Goal: Check status: Check status

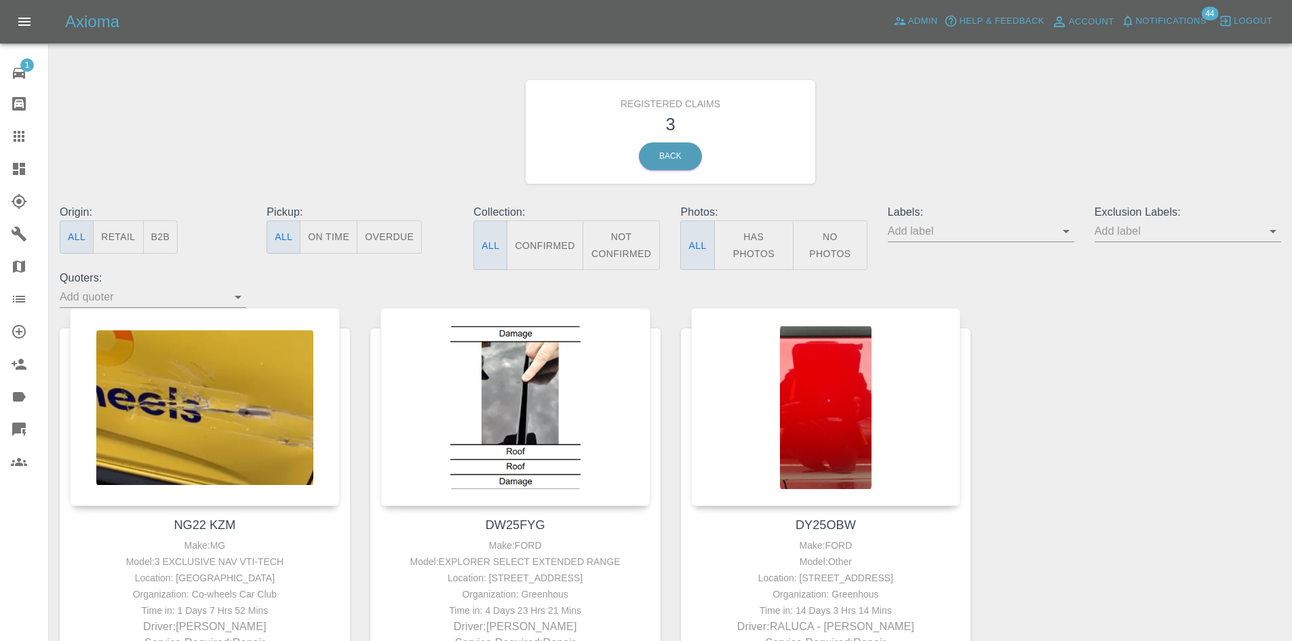
scroll to position [139, 0]
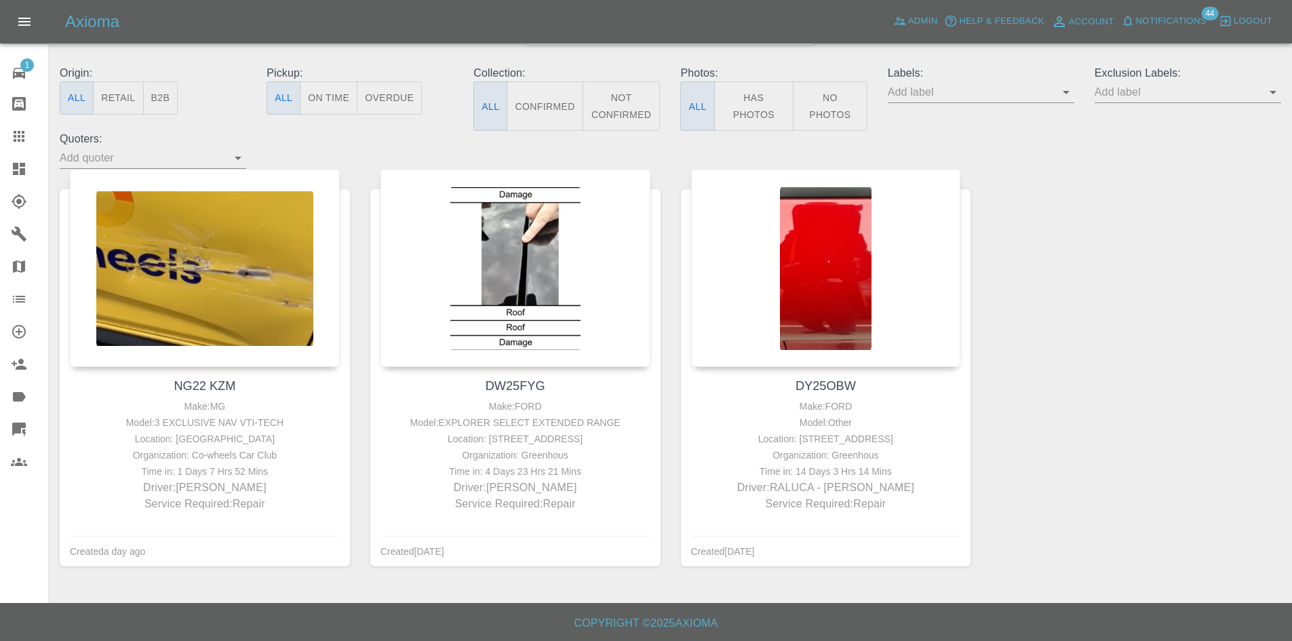
click at [3, 138] on link "Claims" at bounding box center [24, 136] width 48 height 33
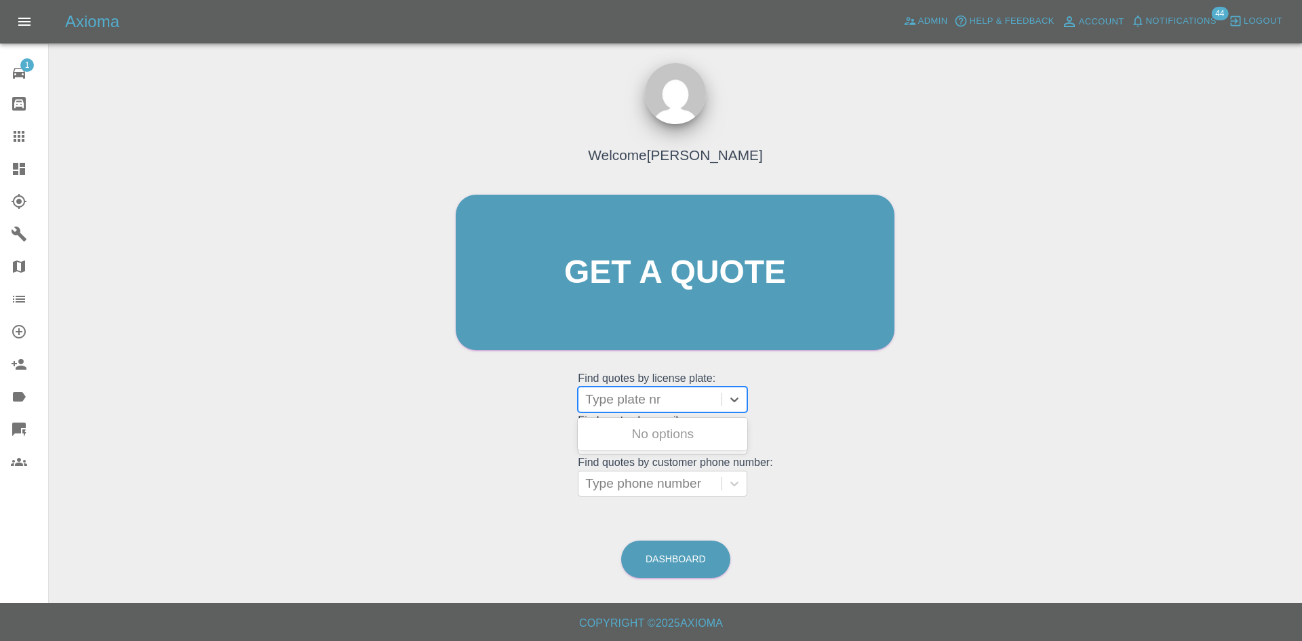
click at [645, 410] on div "Type plate nr" at bounding box center [650, 399] width 143 height 24
paste input "YC73COA"
type input "YC73COA"
click at [669, 456] on div "YC73COA, Archived" at bounding box center [663, 461] width 170 height 27
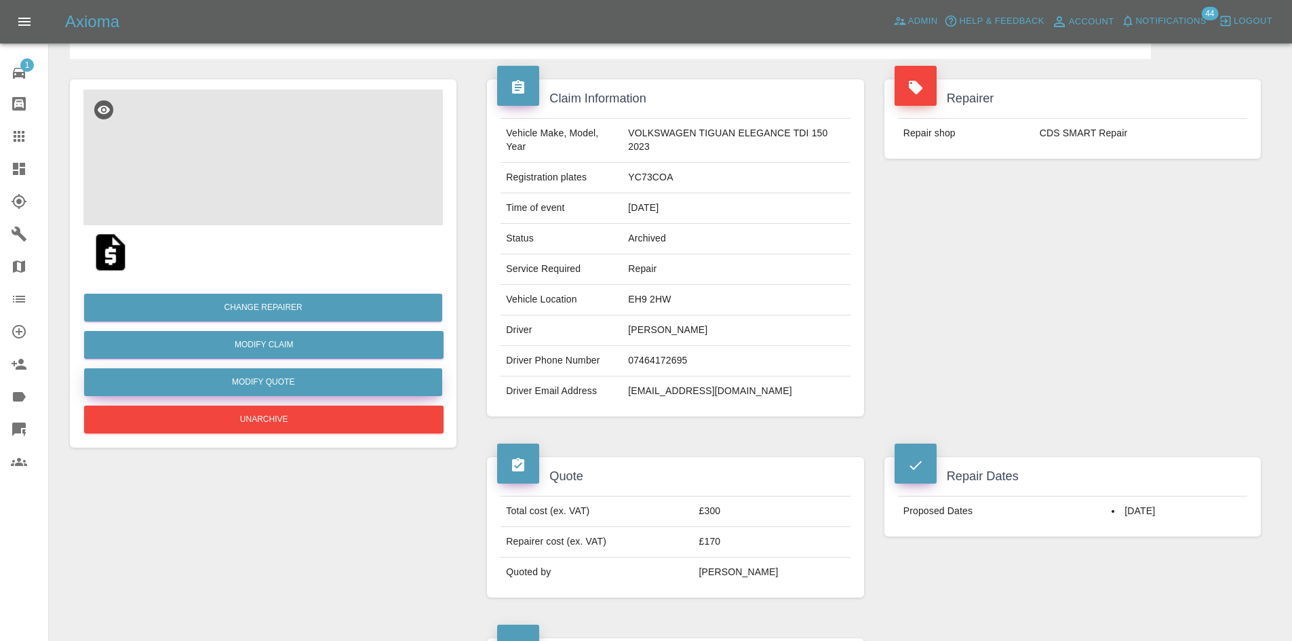
scroll to position [205, 0]
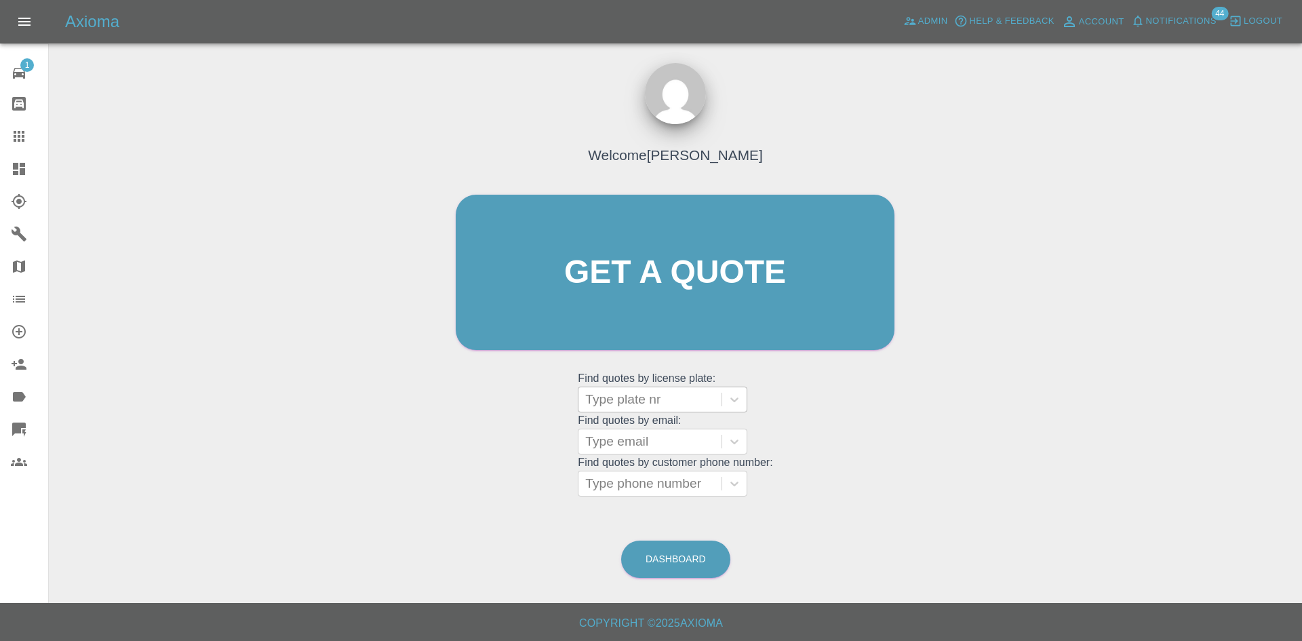
click at [665, 400] on div at bounding box center [650, 399] width 130 height 19
paste input "YC73COA"
type input "YC73COA"
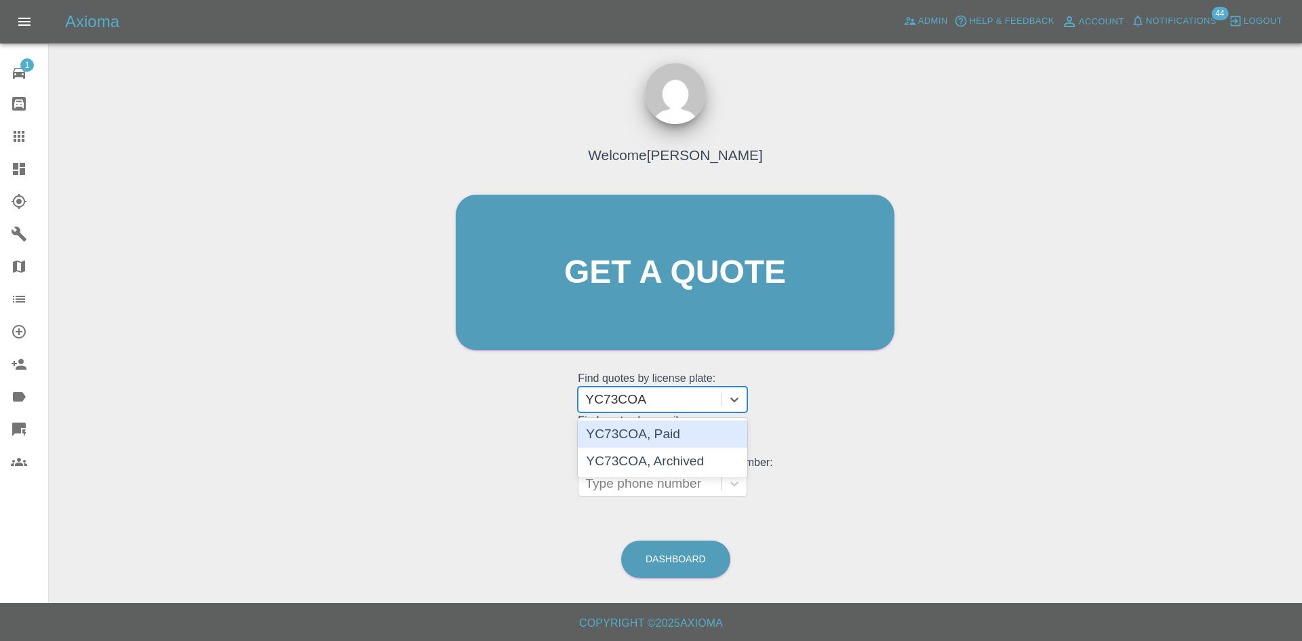
click at [660, 431] on div "YC73COA, Paid" at bounding box center [663, 433] width 170 height 27
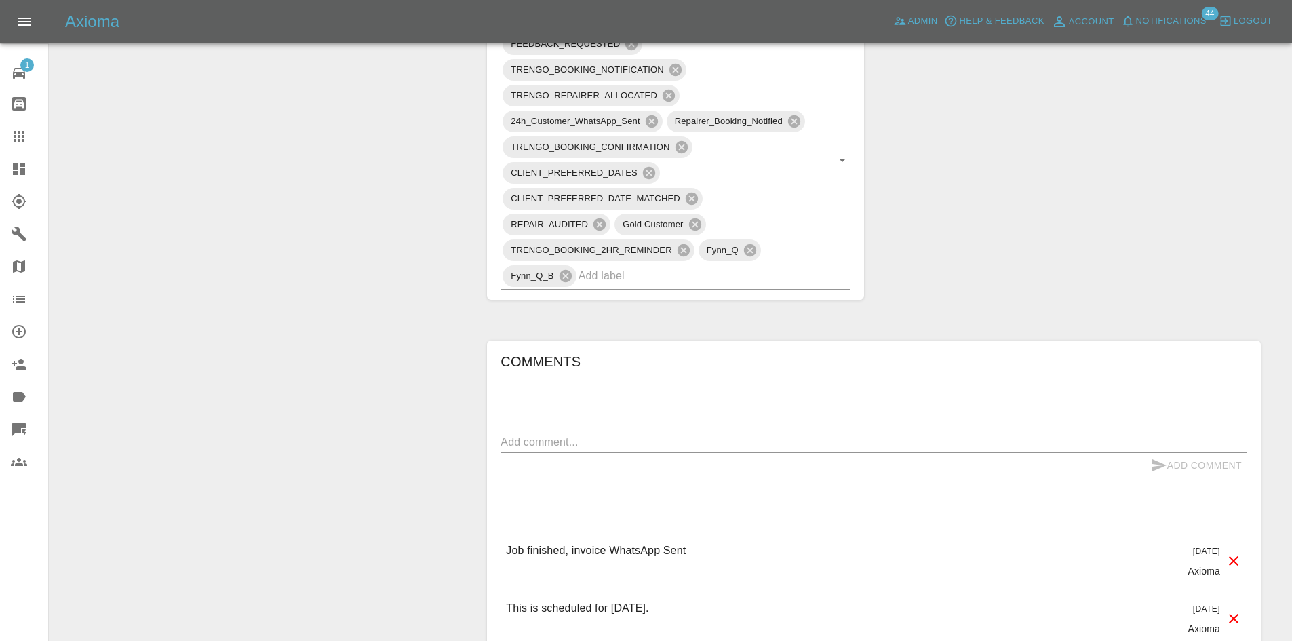
scroll to position [1153, 0]
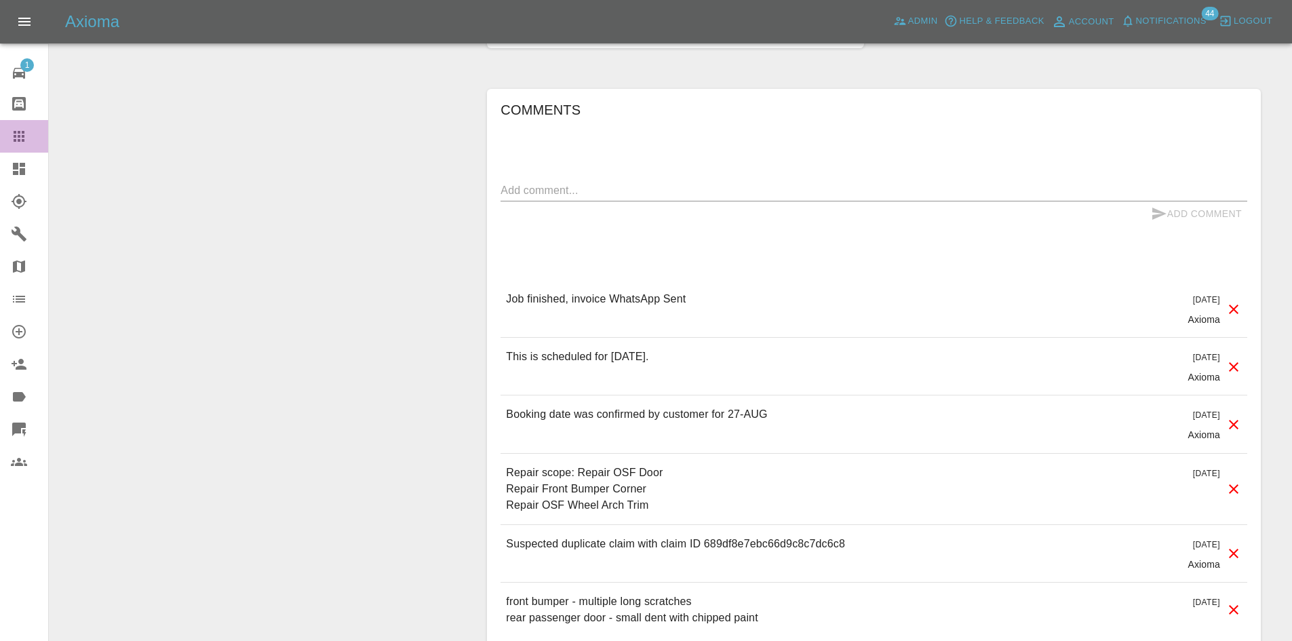
click at [31, 134] on div at bounding box center [30, 136] width 38 height 16
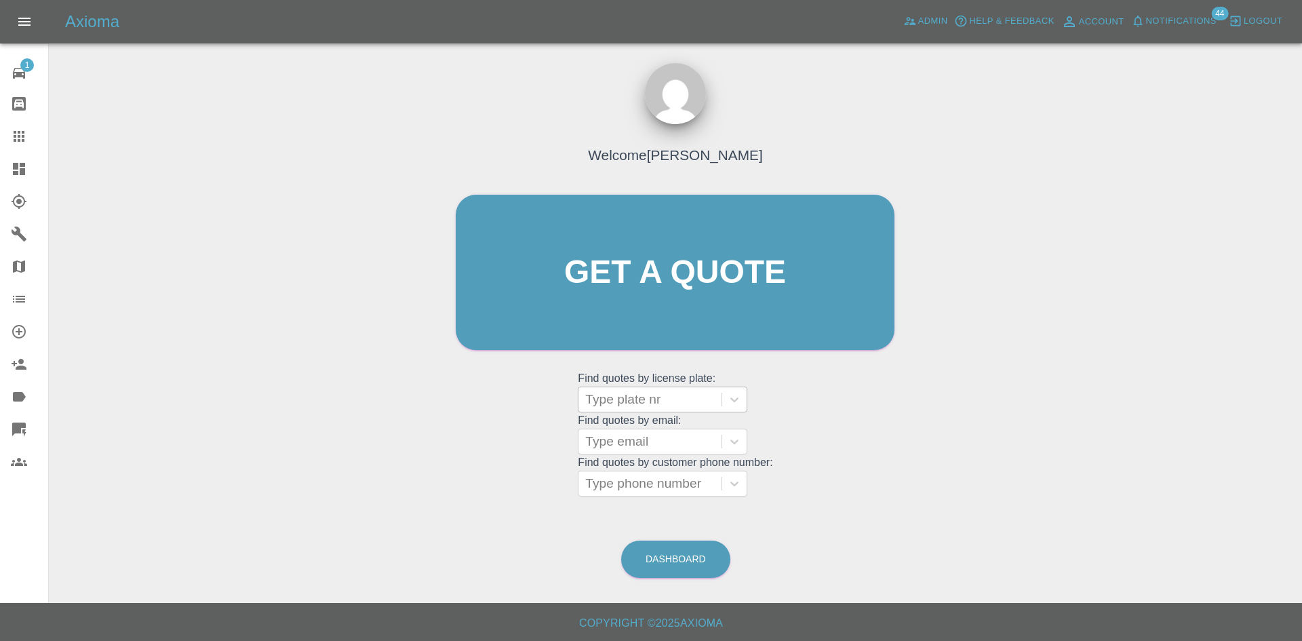
click at [642, 390] on div at bounding box center [650, 399] width 130 height 19
paste input "CE18HAA"
type input "CE18HAA"
click at [667, 433] on div "CE18HAA, Archived" at bounding box center [663, 433] width 170 height 27
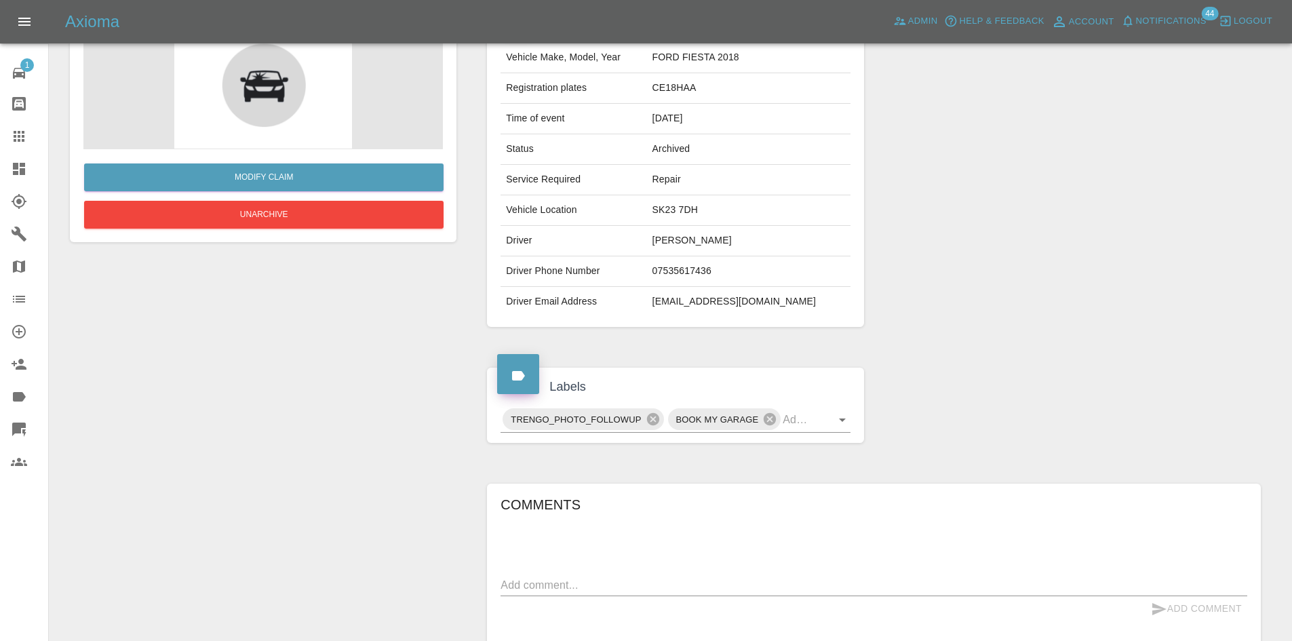
scroll to position [343, 0]
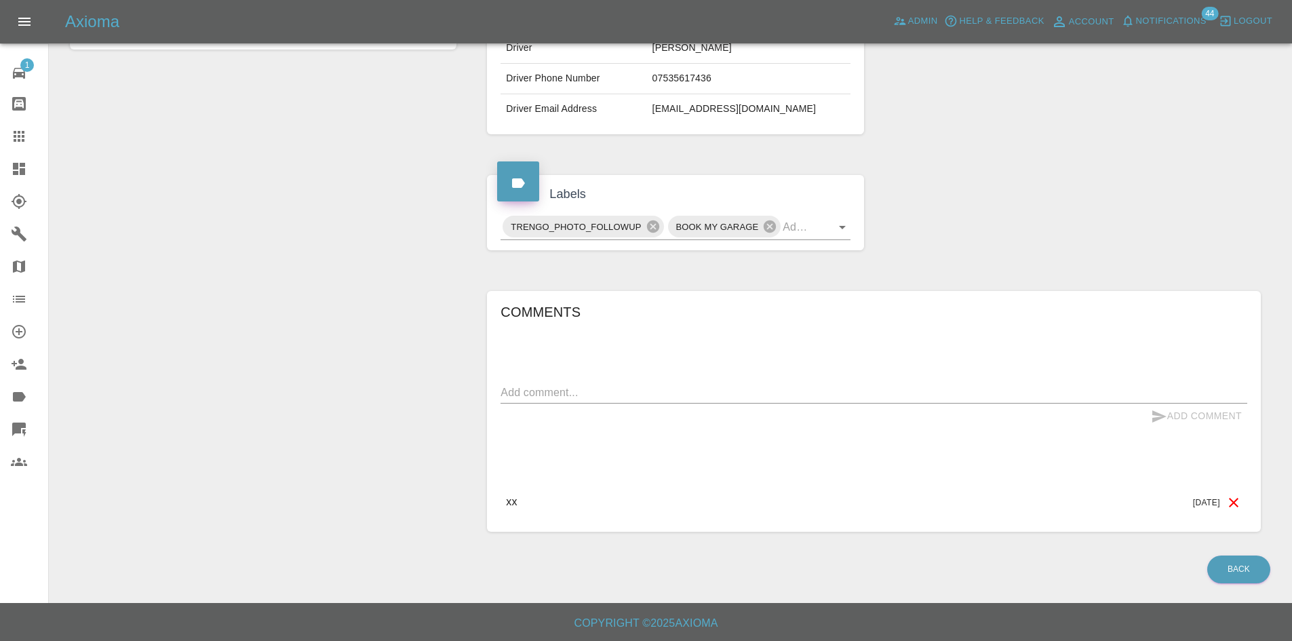
click at [14, 141] on icon at bounding box center [19, 136] width 11 height 11
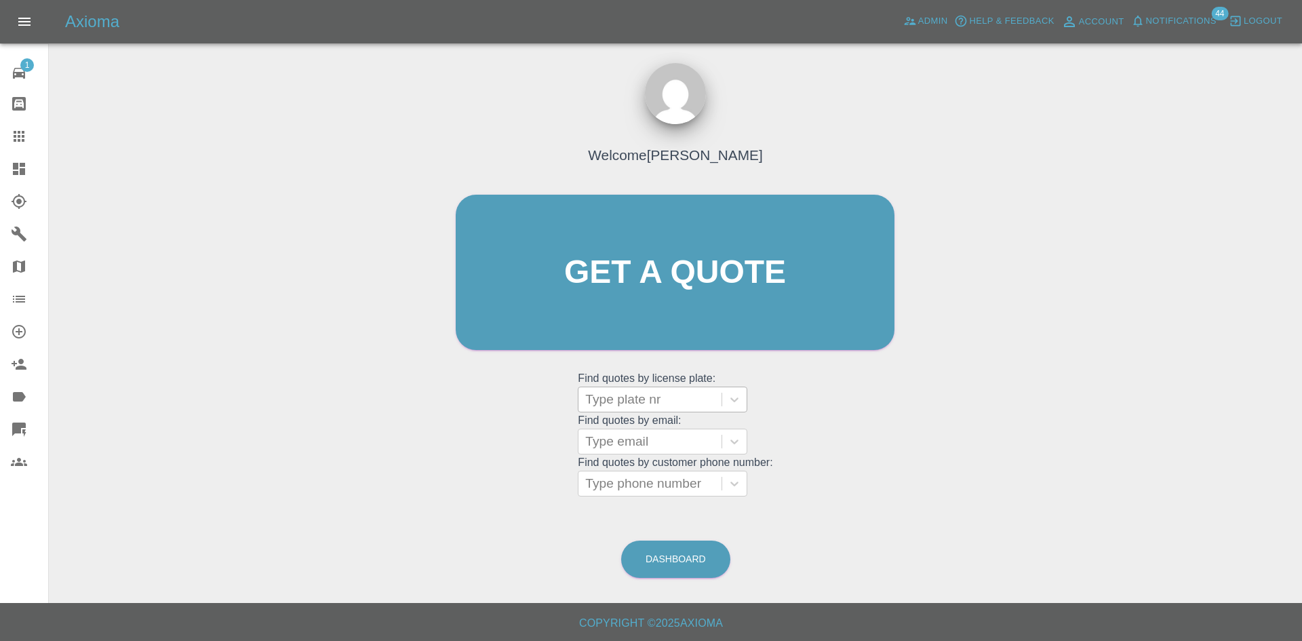
click at [601, 392] on div at bounding box center [650, 399] width 130 height 19
paste input "DV12KCN"
type input "DV12KCN"
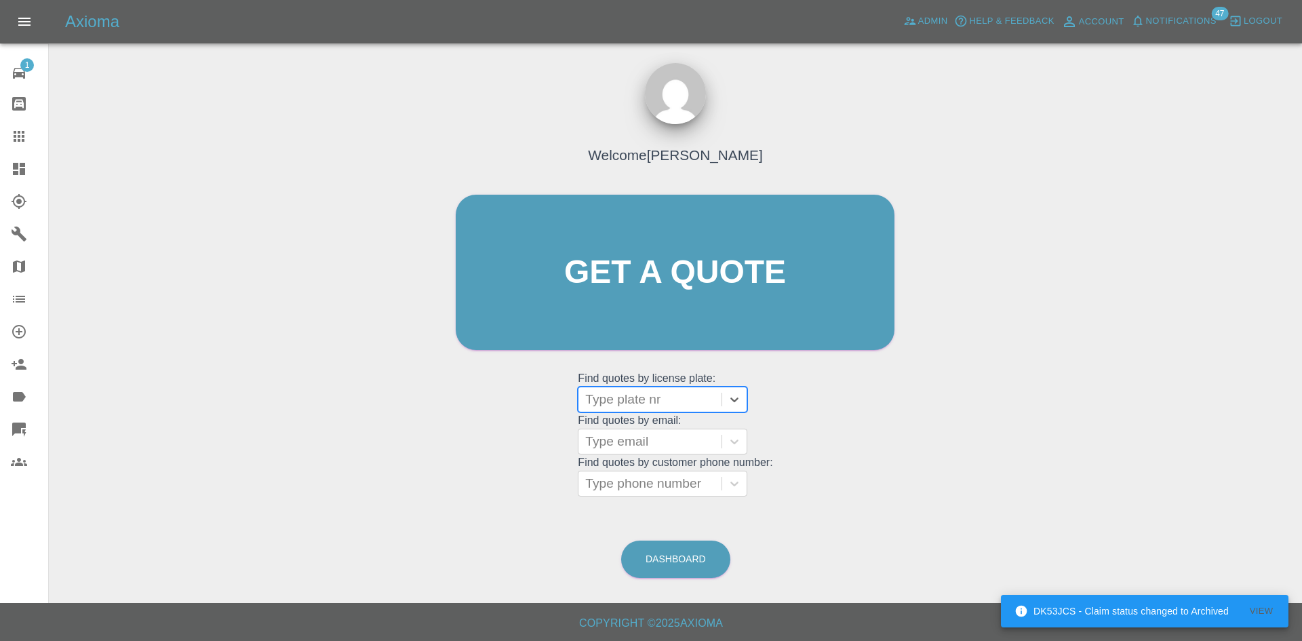
paste input "KU69ZYC"
type input "KU69ZYC"
click at [668, 429] on div "KU69ZYC, Archived" at bounding box center [663, 433] width 170 height 27
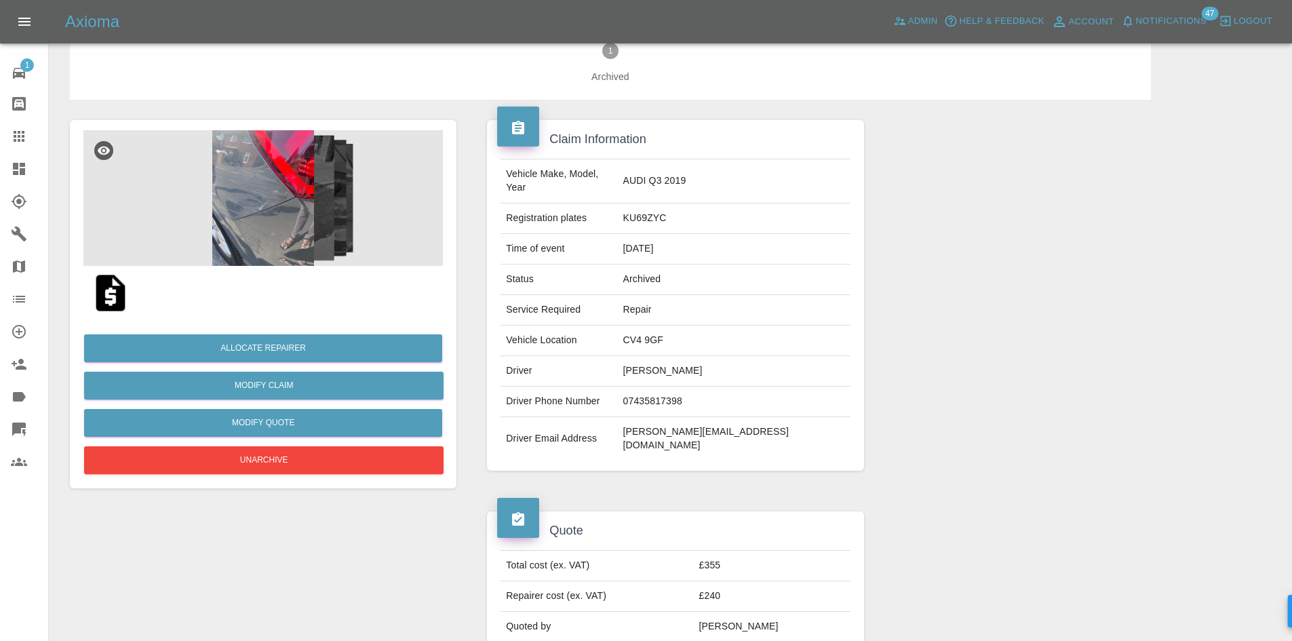
scroll to position [663, 0]
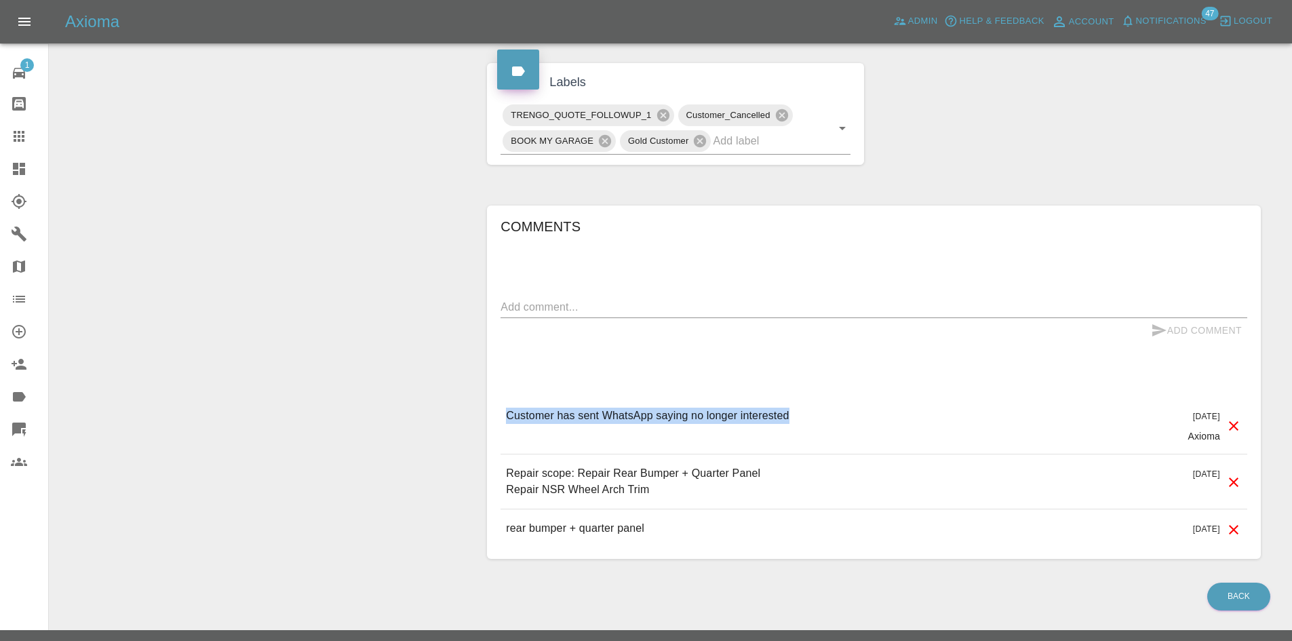
drag, startPoint x: 826, startPoint y: 392, endPoint x: 477, endPoint y: 404, distance: 348.8
click at [477, 404] on div "Comments x Add Comment Customer has sent WhatsApp saying no longer interested […" at bounding box center [874, 382] width 794 height 394
copy p "Customer has sent WhatsApp saying no longer interested"
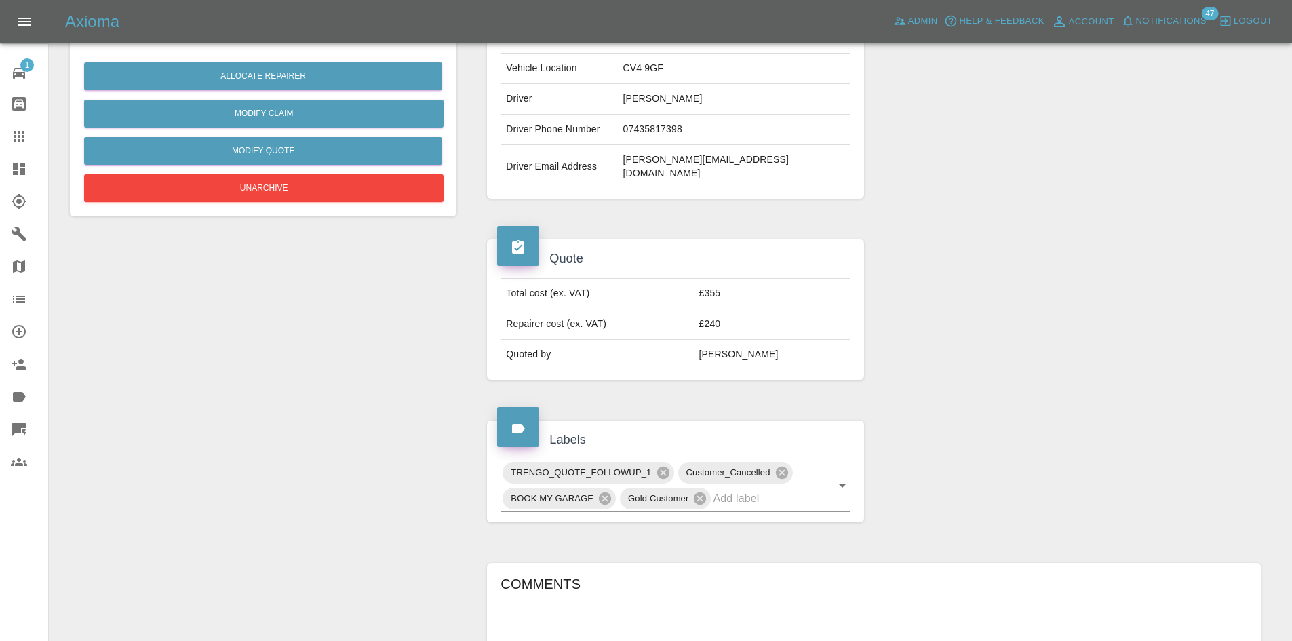
scroll to position [0, 0]
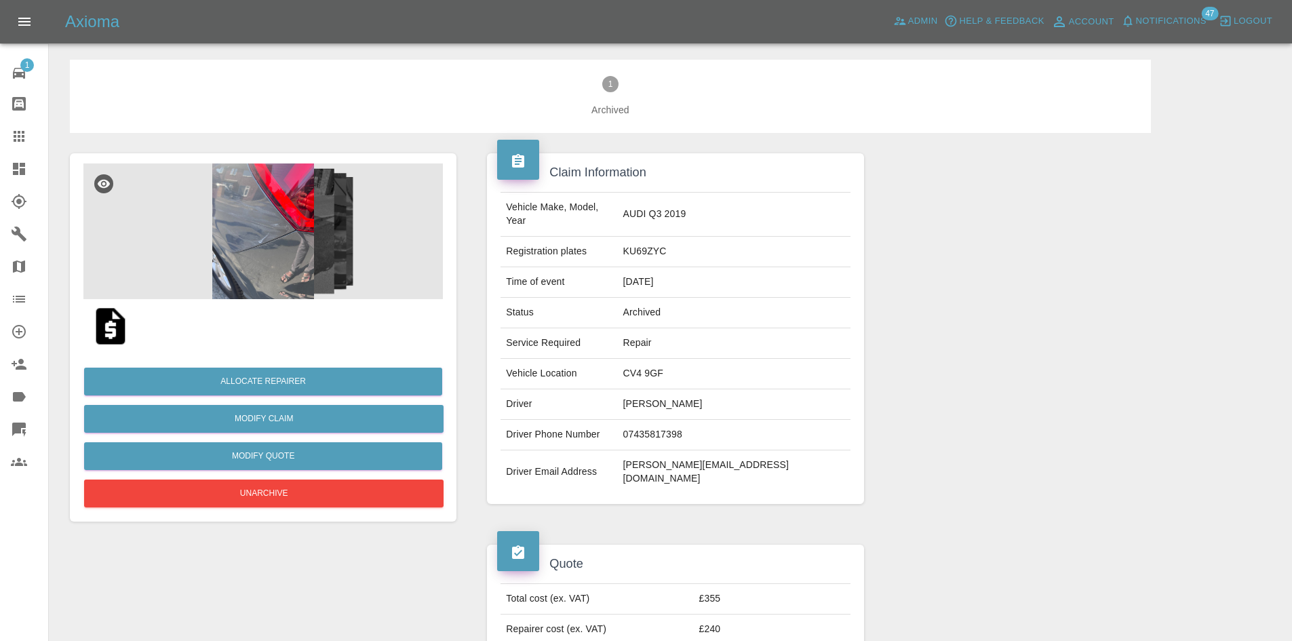
click at [708, 221] on td "AUDI Q3 2019" at bounding box center [734, 215] width 233 height 44
click at [690, 246] on td "KU69ZYC" at bounding box center [734, 252] width 233 height 31
copy td "KU69ZYC"
click at [22, 134] on icon at bounding box center [19, 136] width 11 height 11
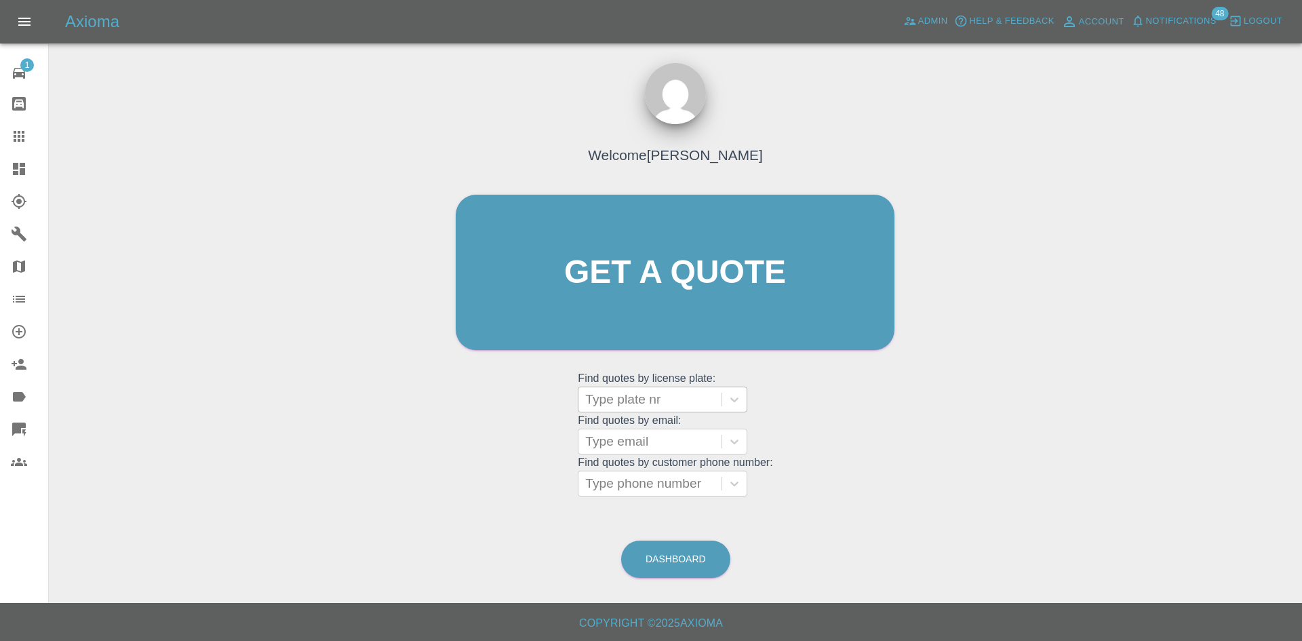
click at [650, 395] on div at bounding box center [650, 399] width 130 height 19
paste input "WU68TWC"
type input "WU68TWC"
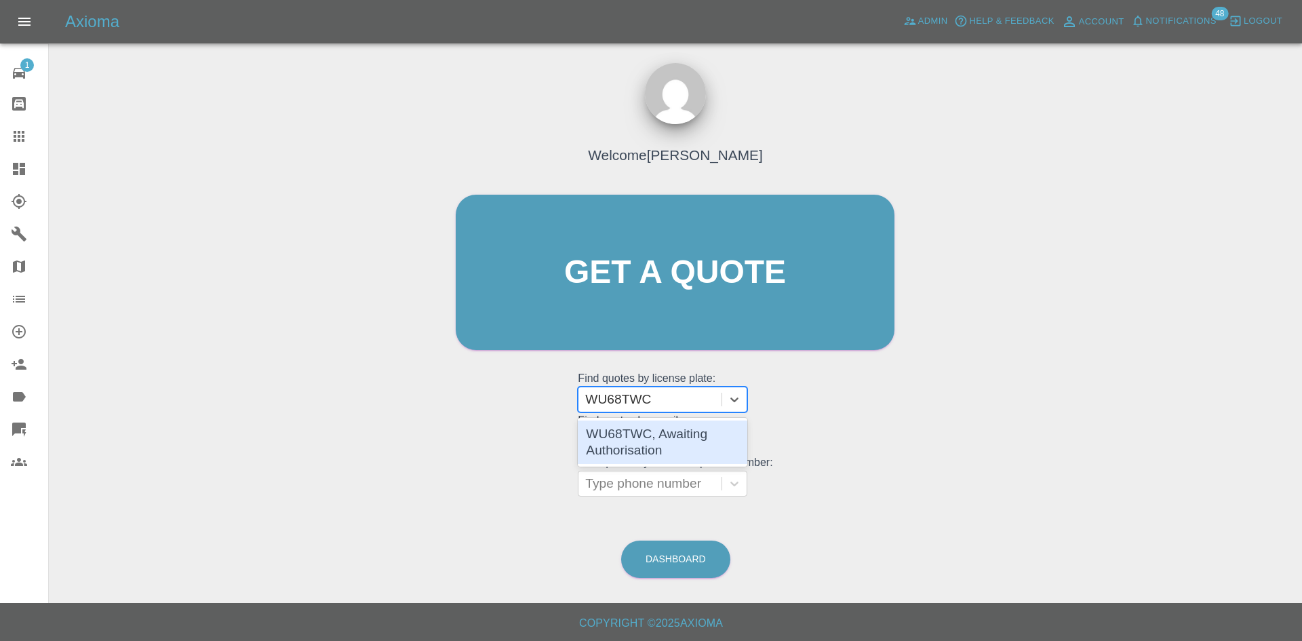
click at [663, 438] on div "WU68TWC, Awaiting Authorisation" at bounding box center [663, 441] width 170 height 43
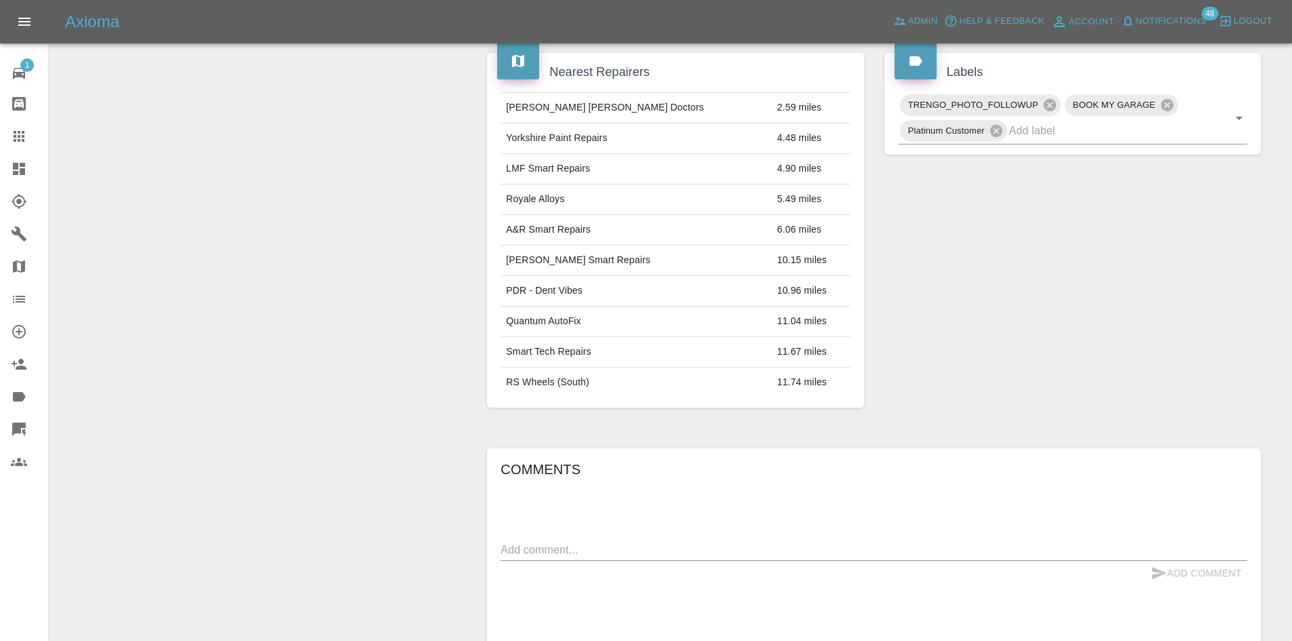
scroll to position [858, 0]
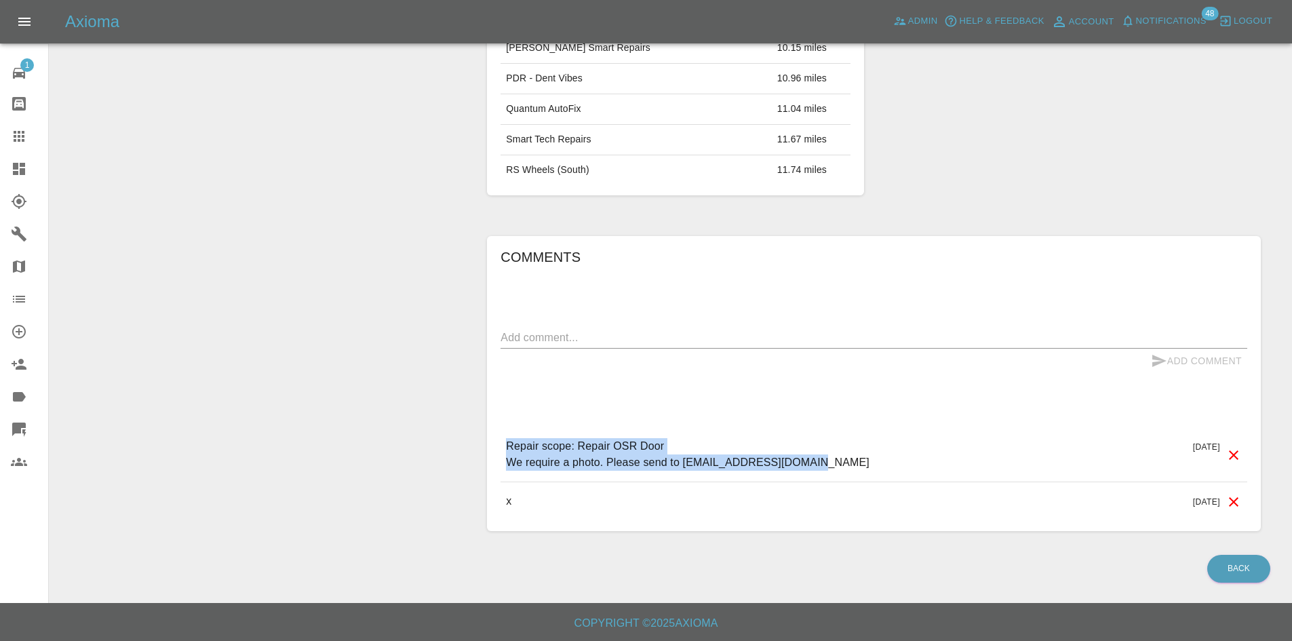
drag, startPoint x: 882, startPoint y: 465, endPoint x: 483, endPoint y: 412, distance: 402.9
click at [483, 412] on div "Comments x Add Comment Repair scope: Repair OSR Door We require a photo. Please…" at bounding box center [874, 384] width 794 height 336
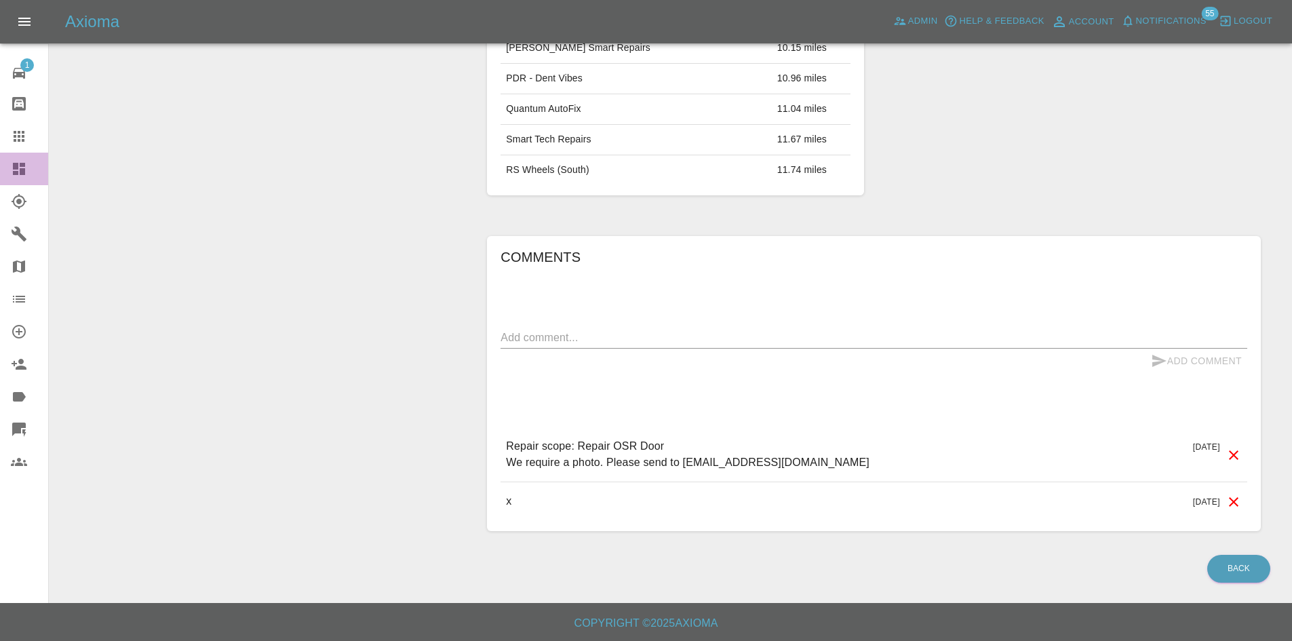
click at [0, 173] on link "Dashboard" at bounding box center [24, 169] width 48 height 33
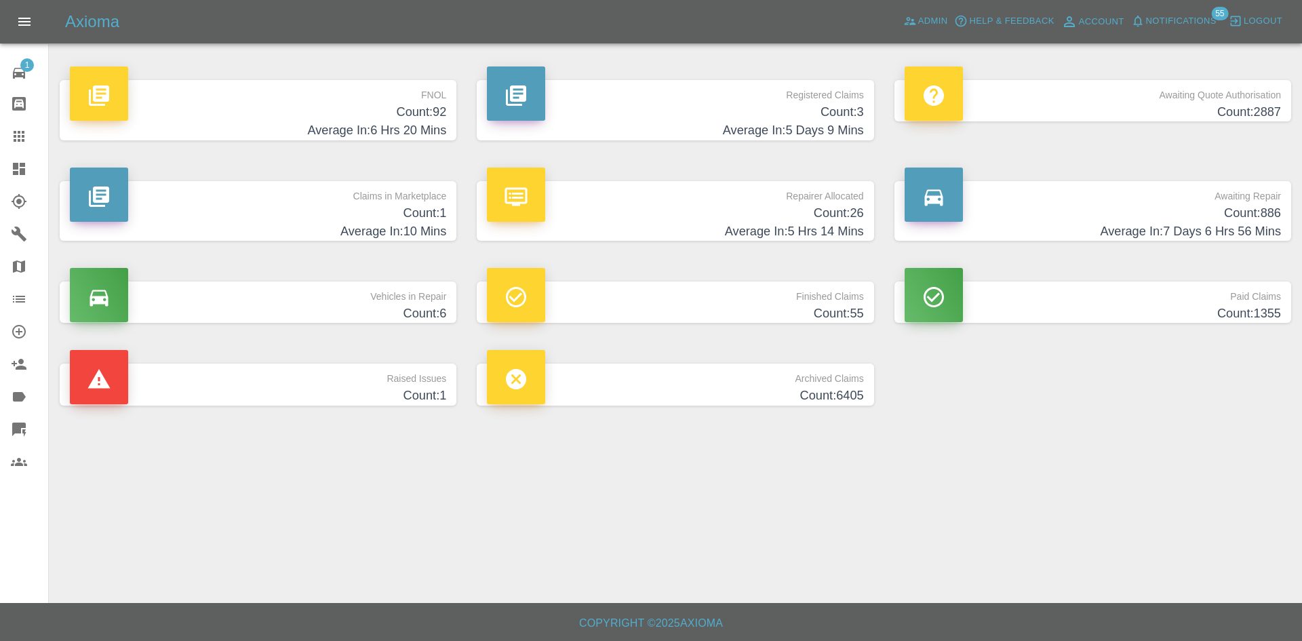
click at [1194, 2] on div "Axioma Admin Help & Feedback Account Notifications 55 Logout" at bounding box center [651, 21] width 1302 height 43
click at [1190, 11] on button "Notifications" at bounding box center [1174, 21] width 92 height 21
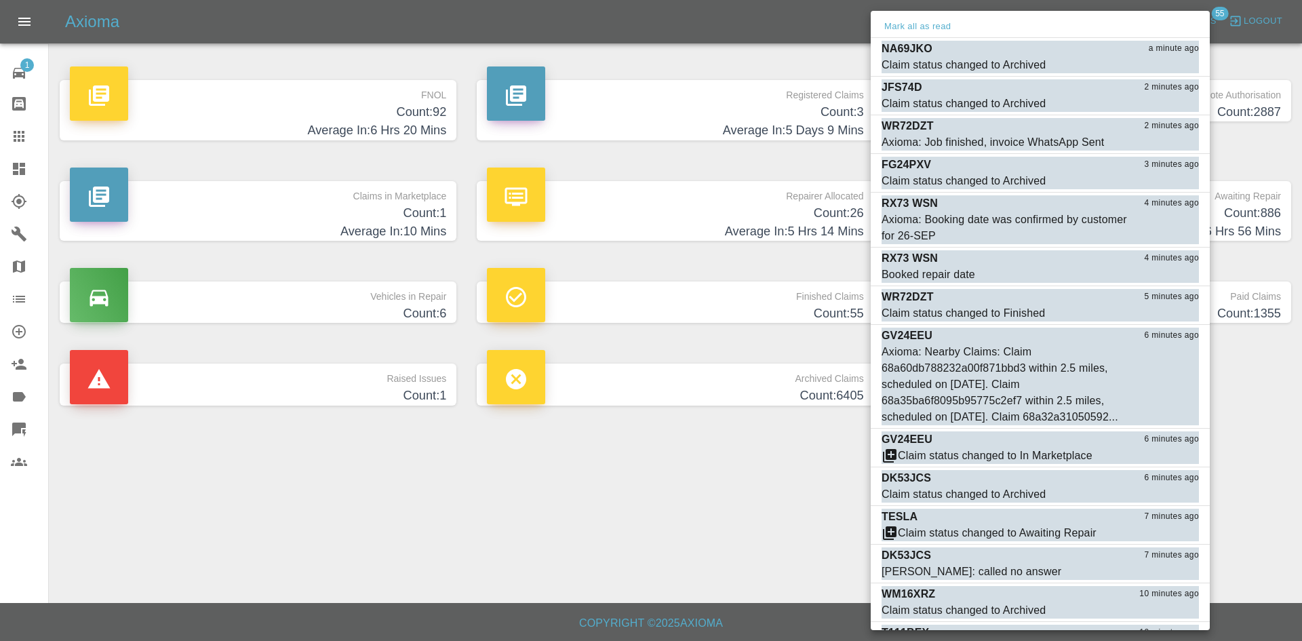
click at [1189, 18] on div "Mark all as read" at bounding box center [1040, 27] width 339 height 22
click at [505, 518] on div at bounding box center [651, 320] width 1302 height 641
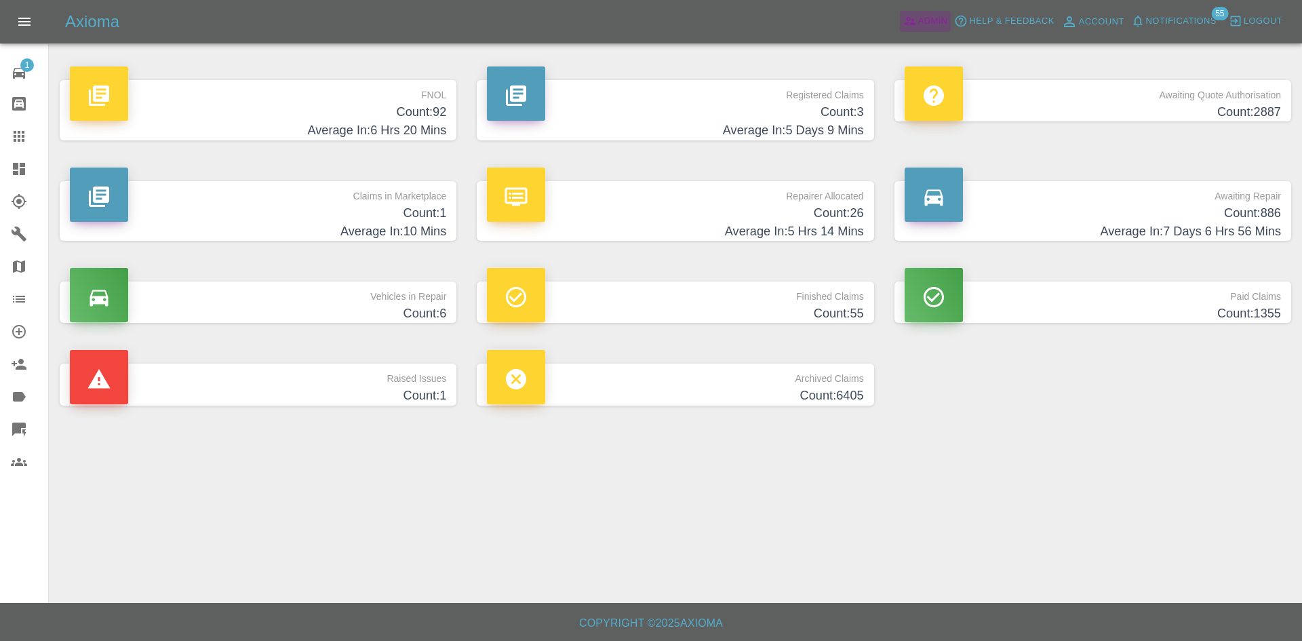
click at [914, 24] on icon at bounding box center [910, 22] width 12 height 8
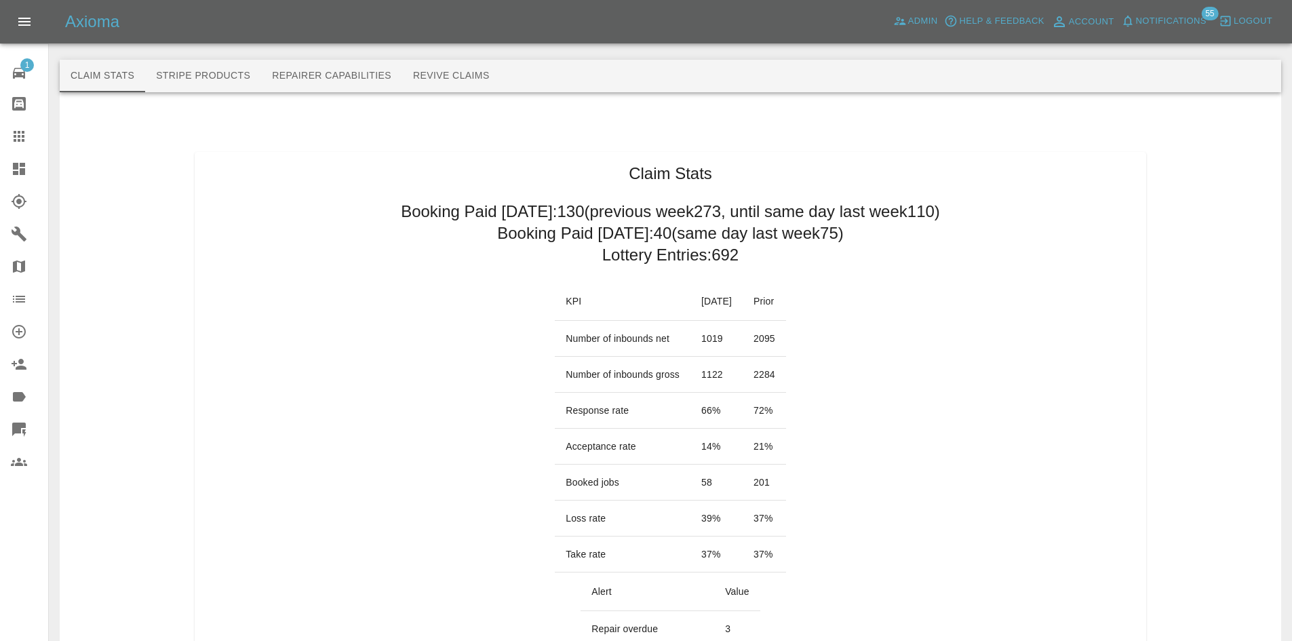
click at [1157, 7] on div "Axioma Admin Help & Feedback Account Notifications 55 Logout" at bounding box center [646, 21] width 1292 height 43
click at [1159, 14] on span "Notifications" at bounding box center [1171, 22] width 71 height 16
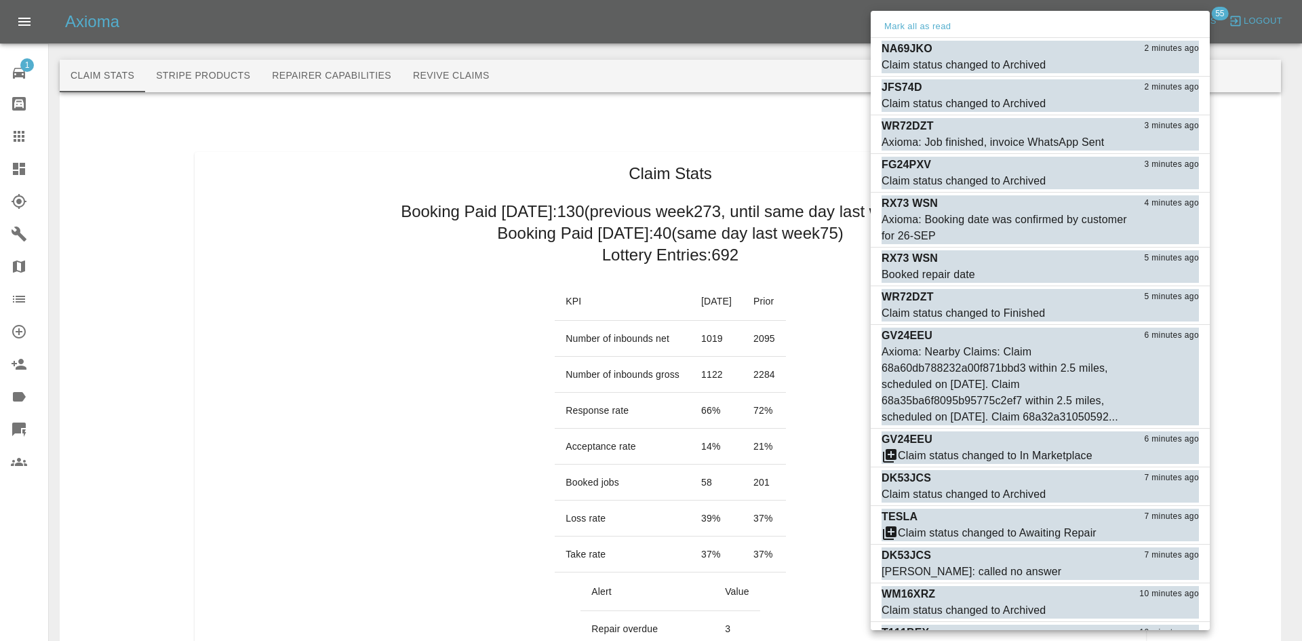
click at [559, 90] on div at bounding box center [651, 320] width 1302 height 641
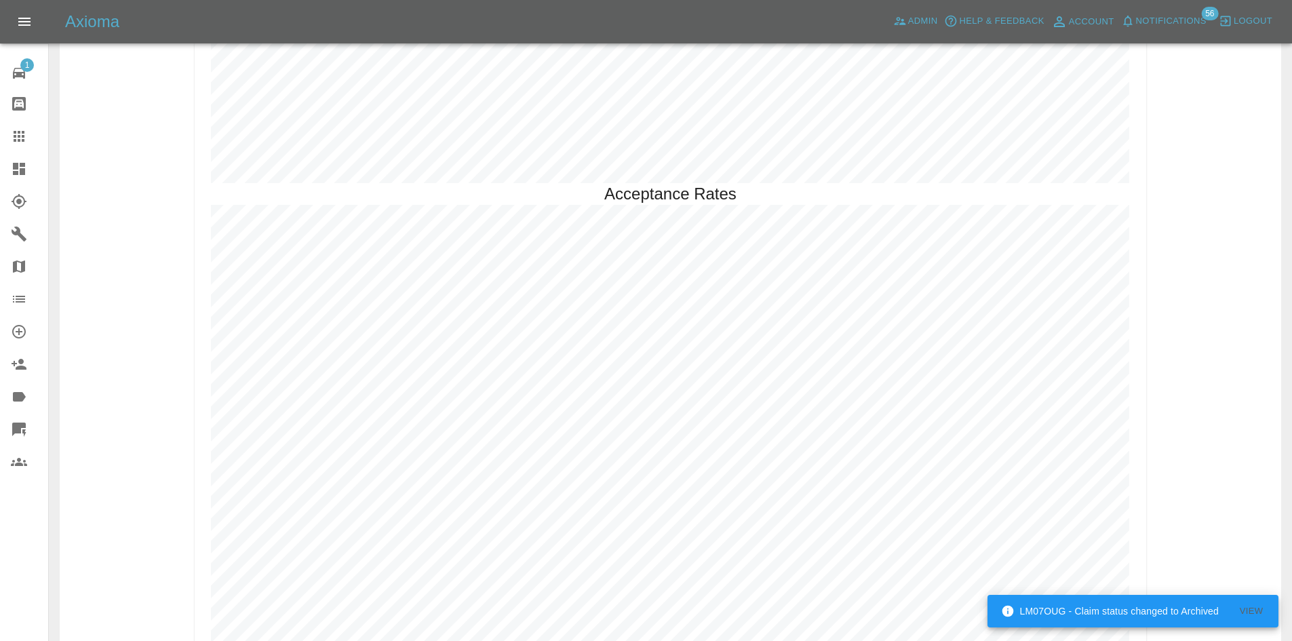
scroll to position [3095, 0]
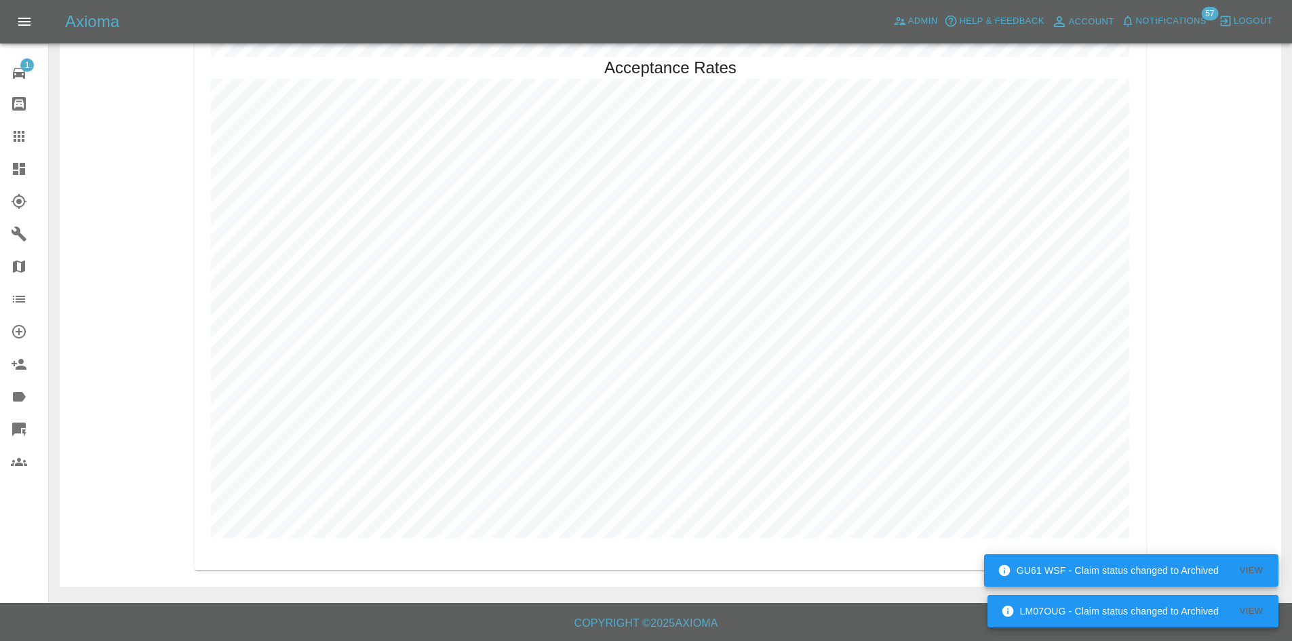
click at [1151, 22] on span "Notifications" at bounding box center [1171, 22] width 71 height 16
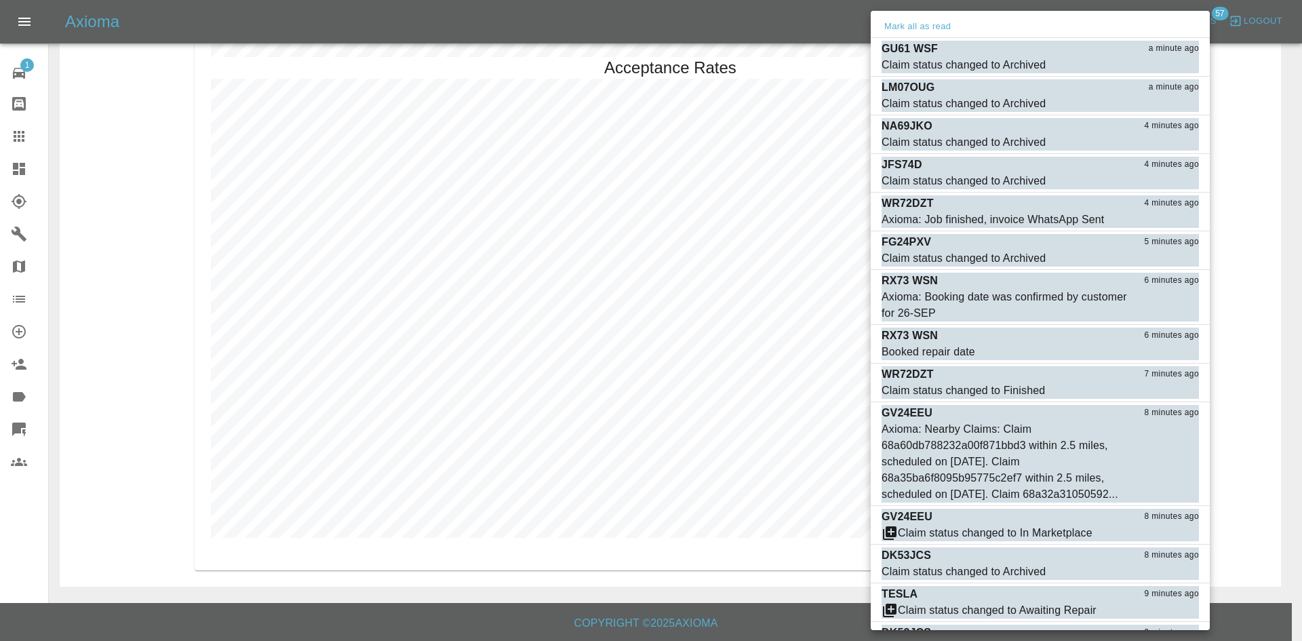
click at [14, 182] on div at bounding box center [651, 320] width 1302 height 641
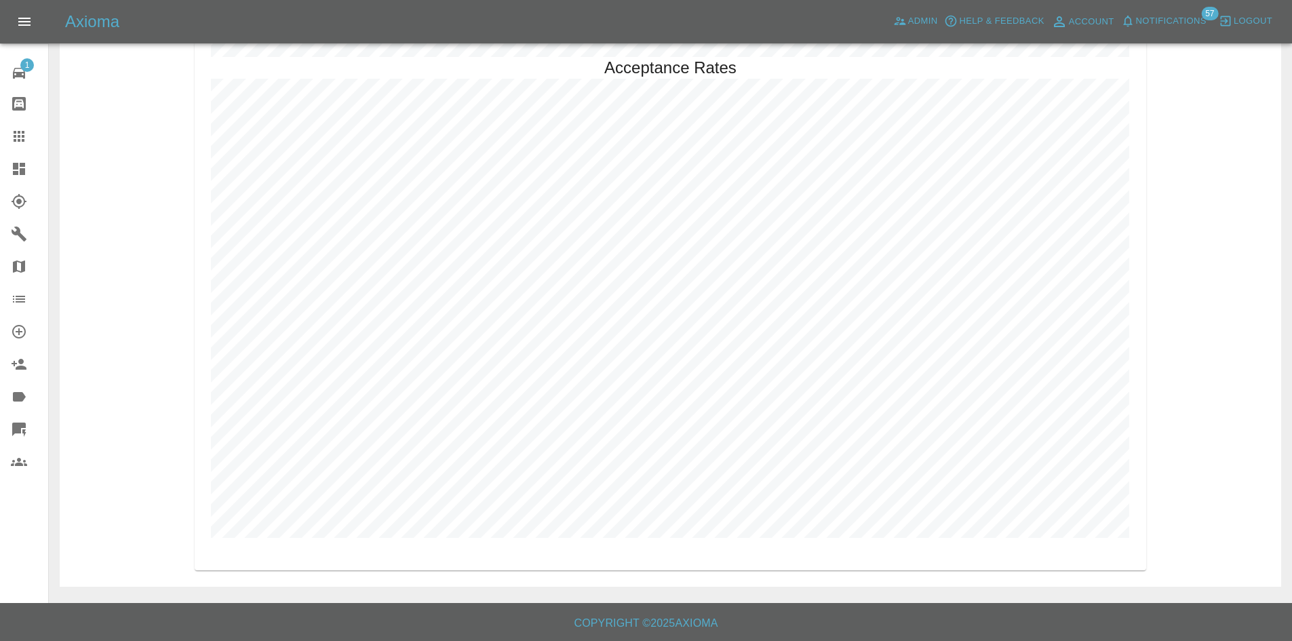
click at [22, 170] on div "Mark all as read GU61 WSF 12 minutes ago Claim status changed to Archived Mark …" at bounding box center [646, 320] width 1292 height 641
click at [25, 167] on icon at bounding box center [19, 169] width 12 height 12
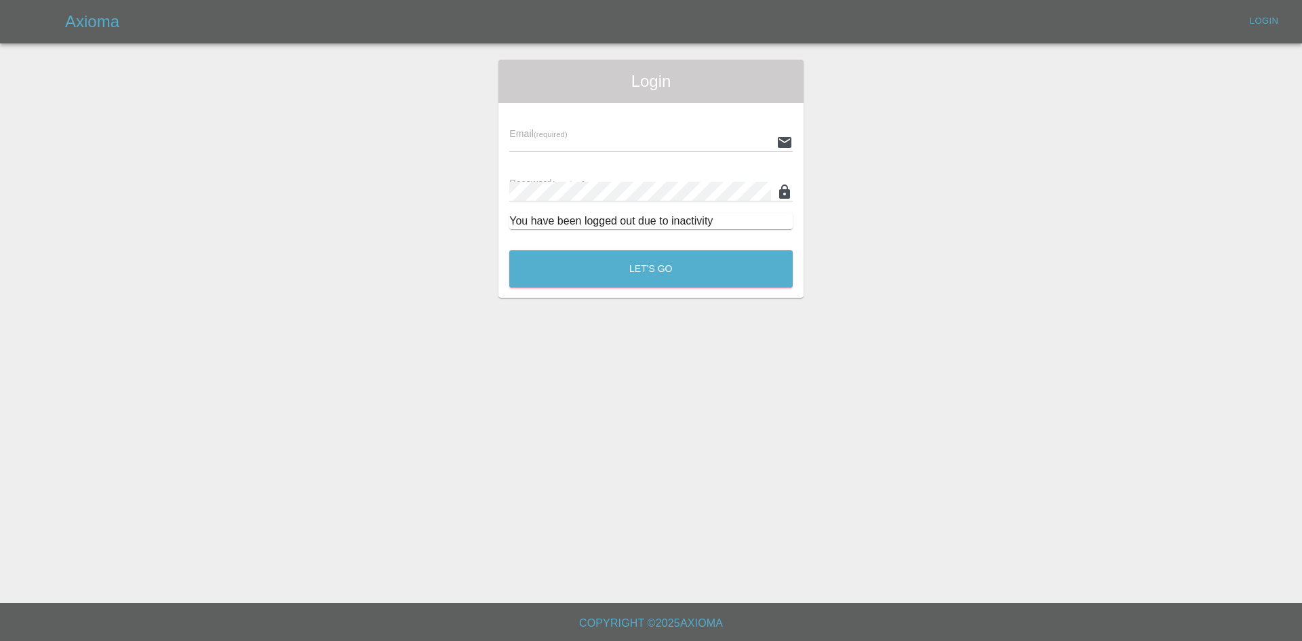
type input "[PERSON_NAME][EMAIL_ADDRESS][PERSON_NAME][DOMAIN_NAME]"
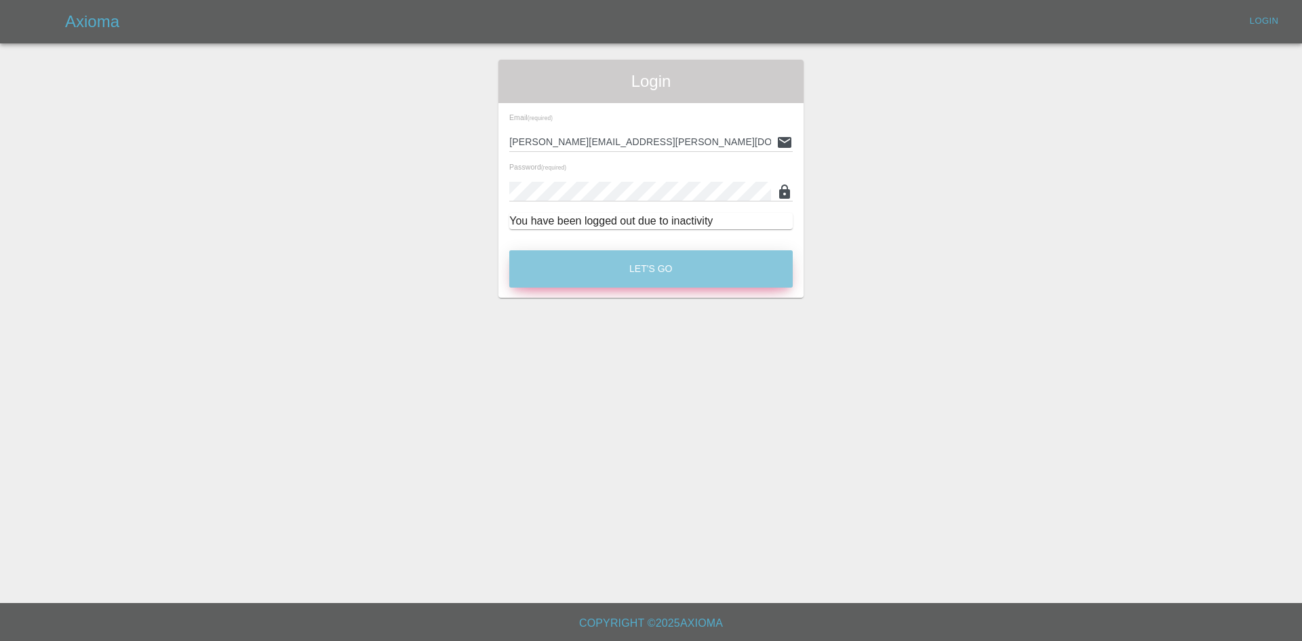
click at [713, 258] on button "Let's Go" at bounding box center [650, 268] width 283 height 37
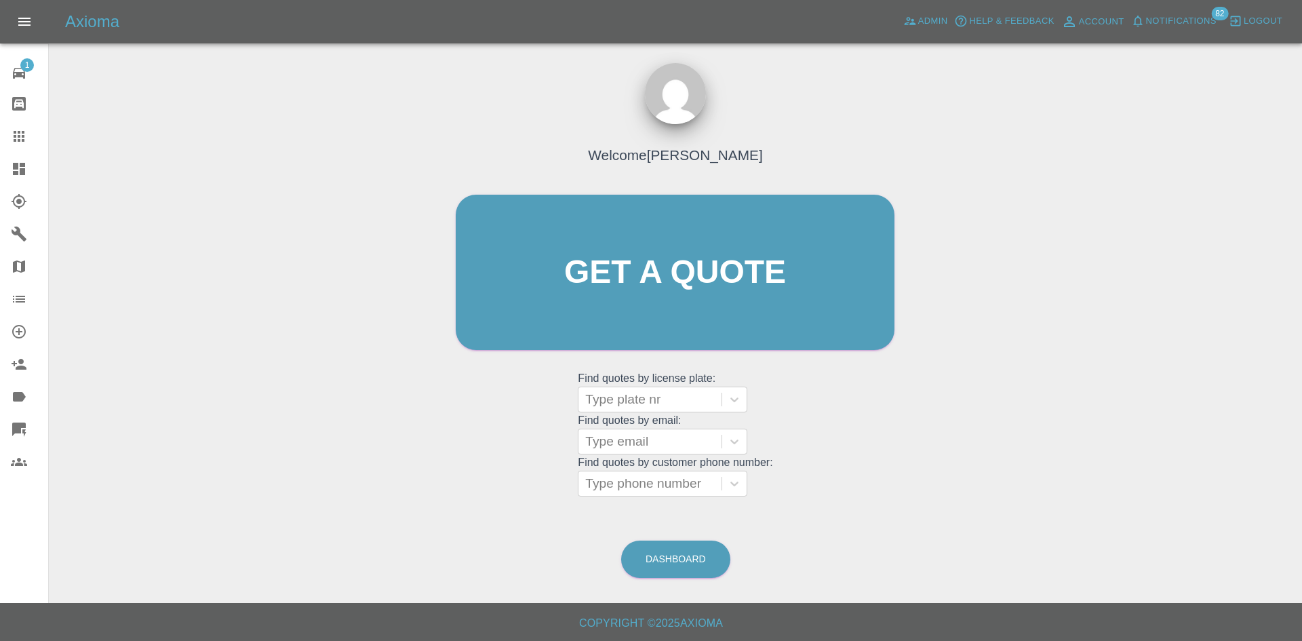
click at [14, 171] on icon at bounding box center [19, 169] width 12 height 12
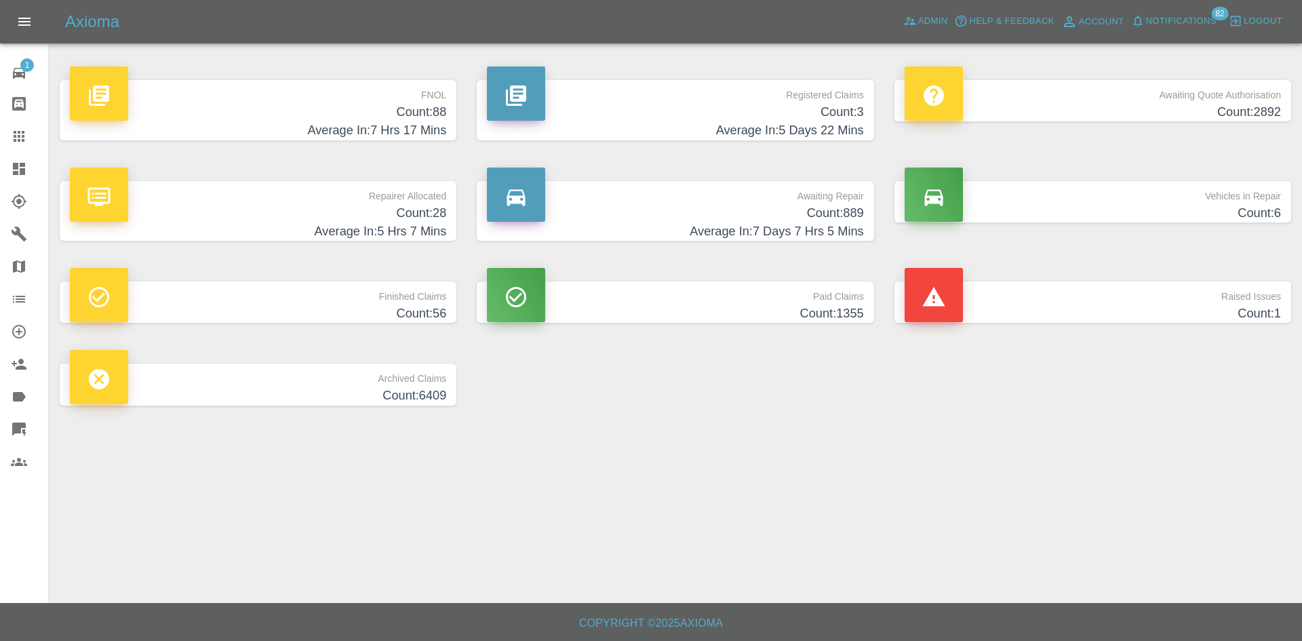
click at [681, 125] on h4 "Average In: 5 Days 22 Mins" at bounding box center [675, 130] width 376 height 18
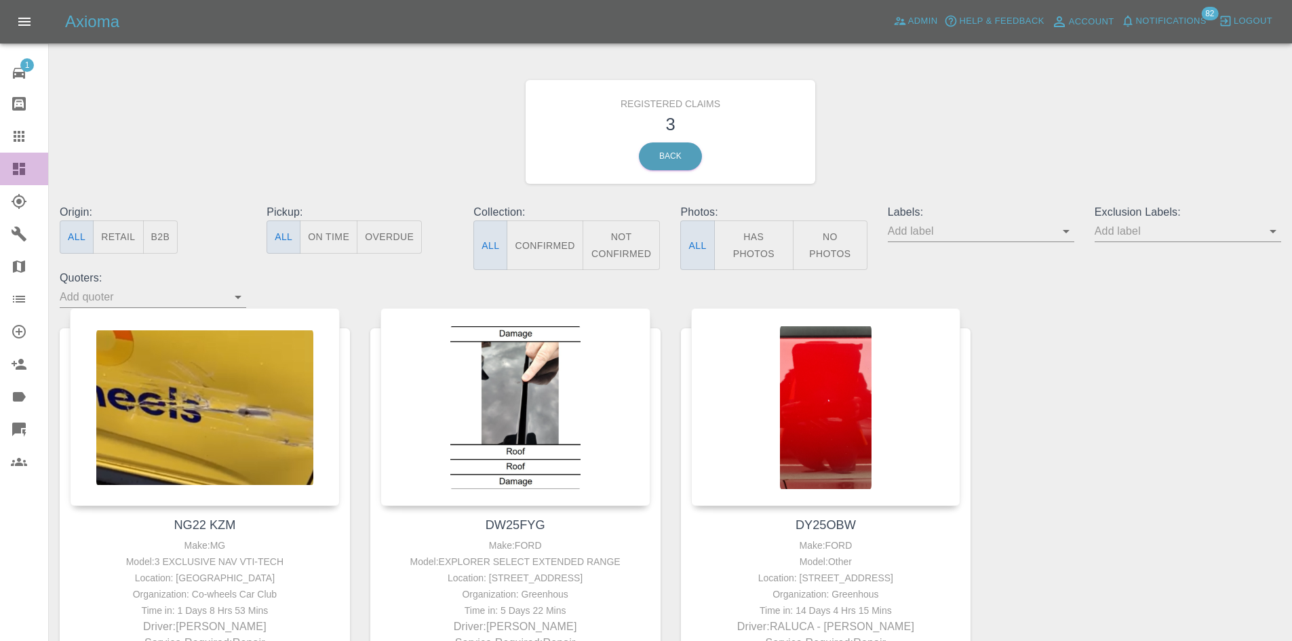
click at [1, 158] on link "Dashboard" at bounding box center [24, 169] width 48 height 33
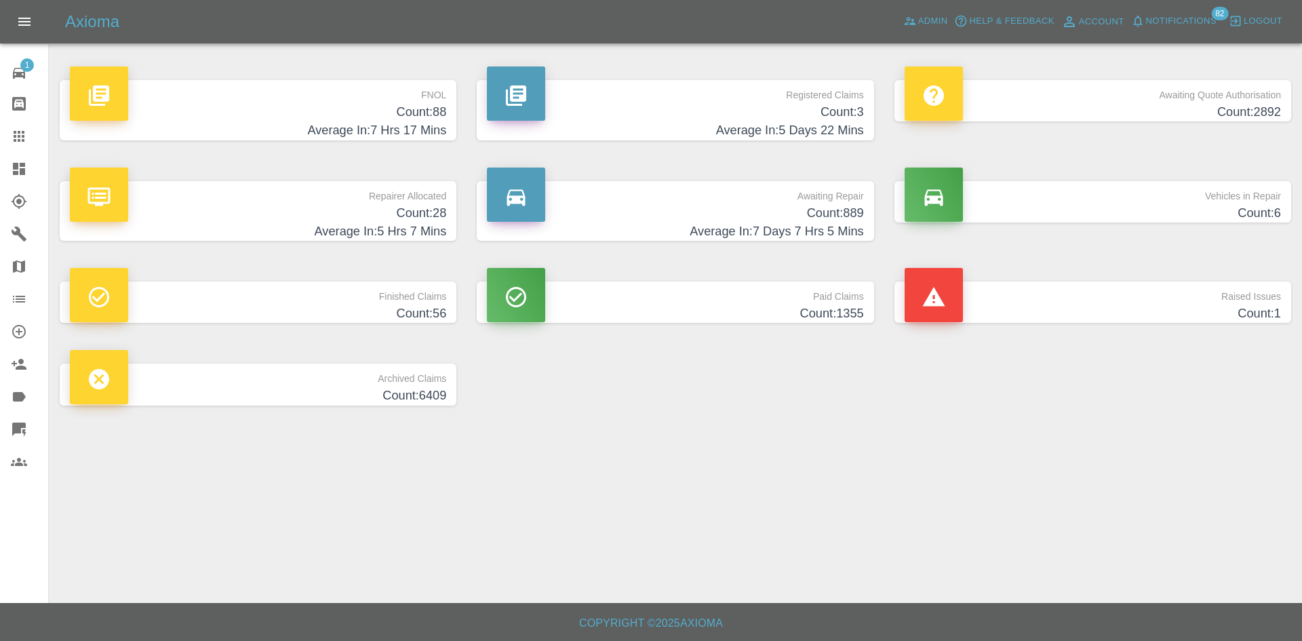
click at [350, 229] on h4 "Average In: 5 Hrs 7 Mins" at bounding box center [258, 231] width 376 height 18
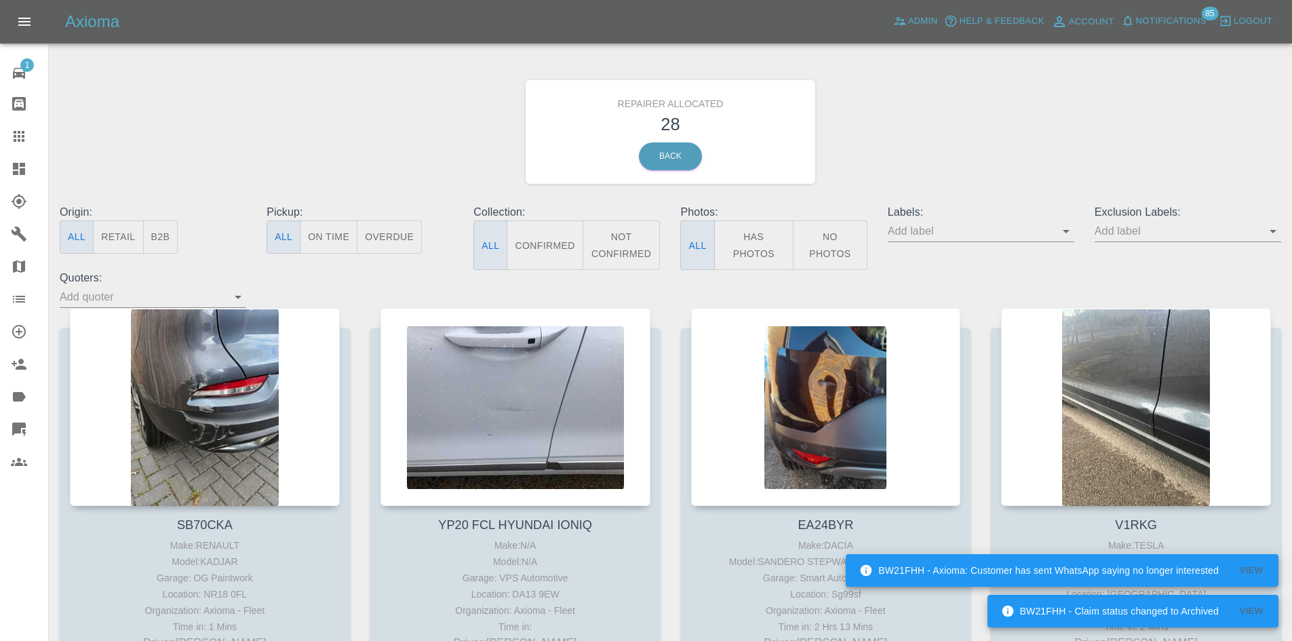
click at [1, 158] on link "Dashboard" at bounding box center [24, 169] width 48 height 33
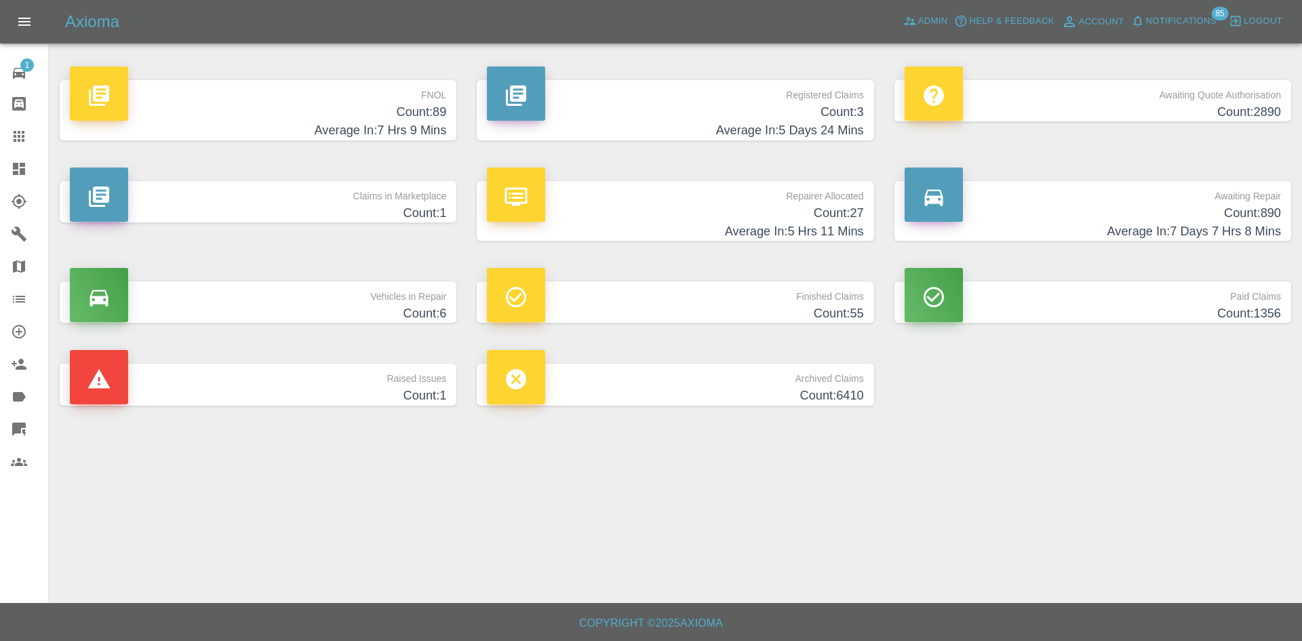
click at [1194, 20] on span "Notifications" at bounding box center [1181, 22] width 71 height 16
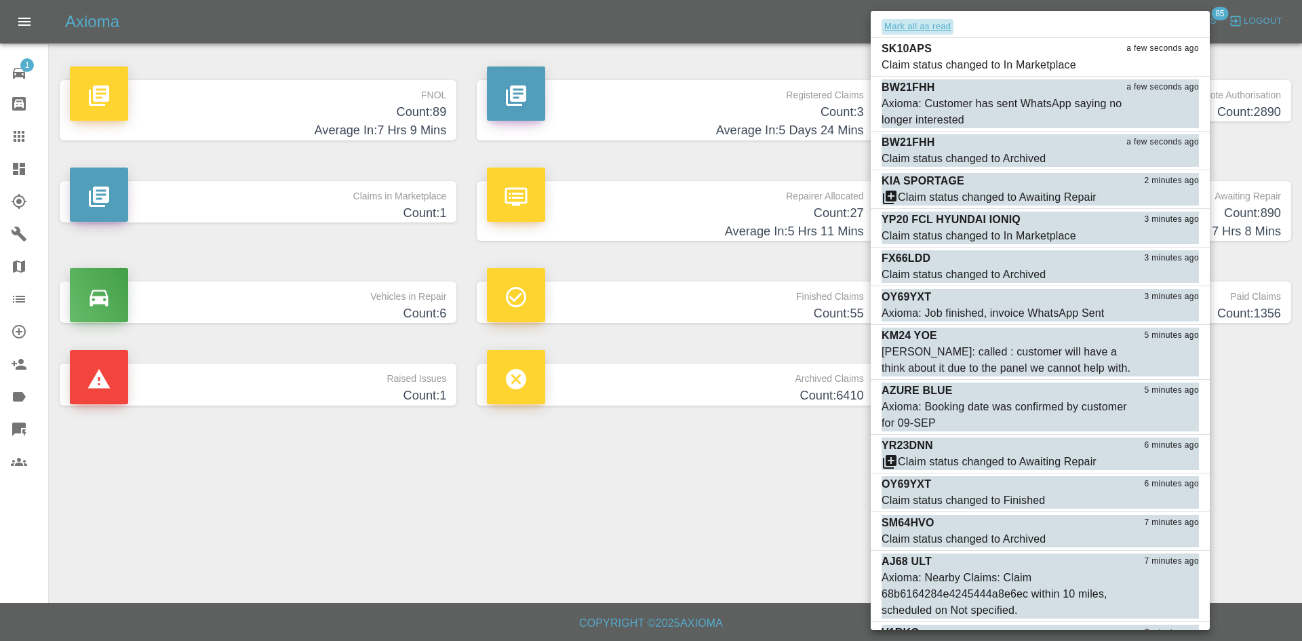
click at [937, 29] on button "Mark all as read" at bounding box center [918, 27] width 72 height 16
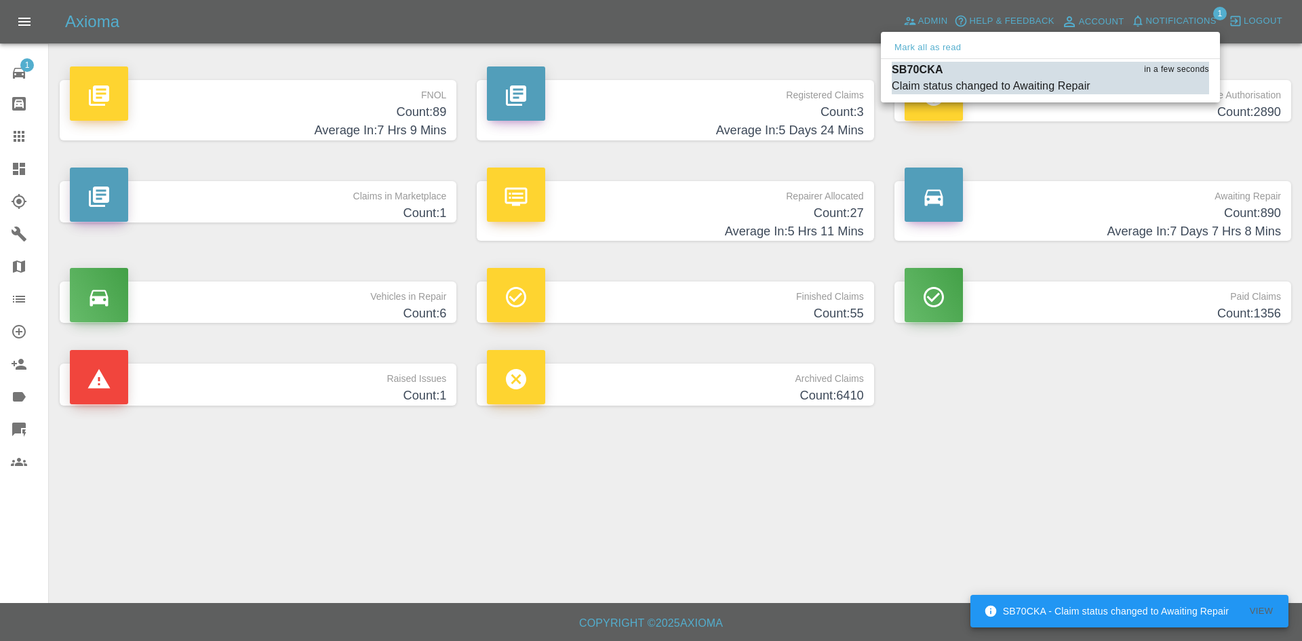
click at [724, 465] on div at bounding box center [651, 320] width 1302 height 641
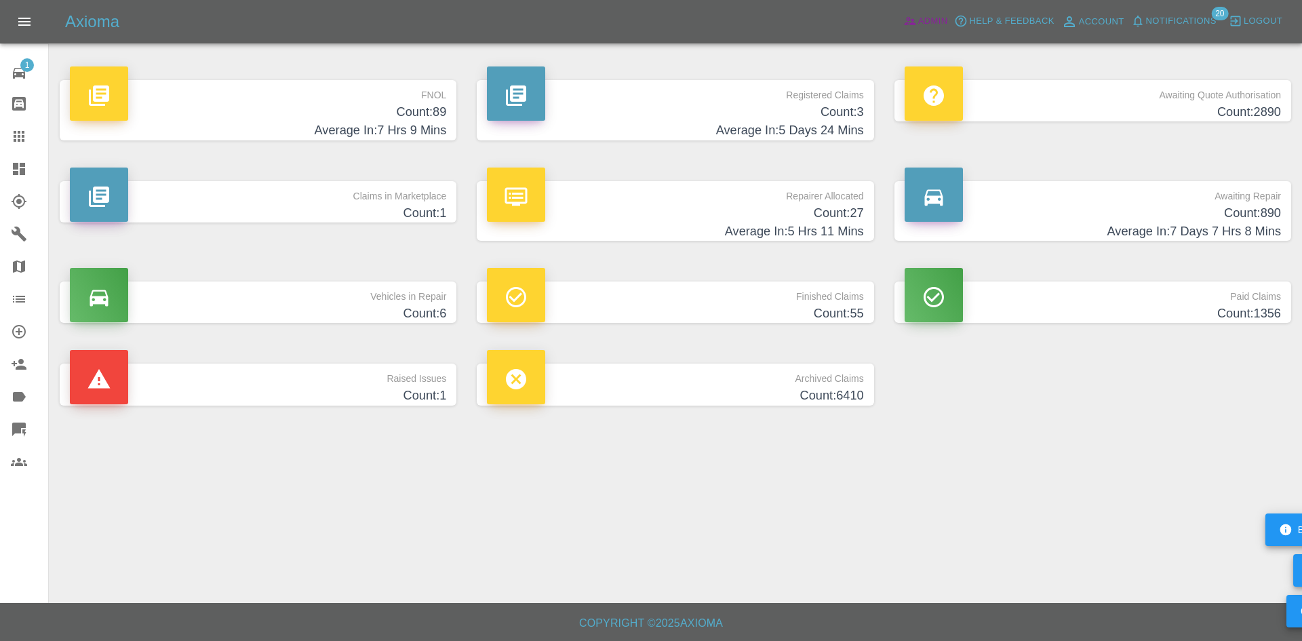
click at [918, 17] on span "Admin" at bounding box center [933, 22] width 30 height 16
click at [1179, 16] on span "Notifications" at bounding box center [1181, 22] width 71 height 16
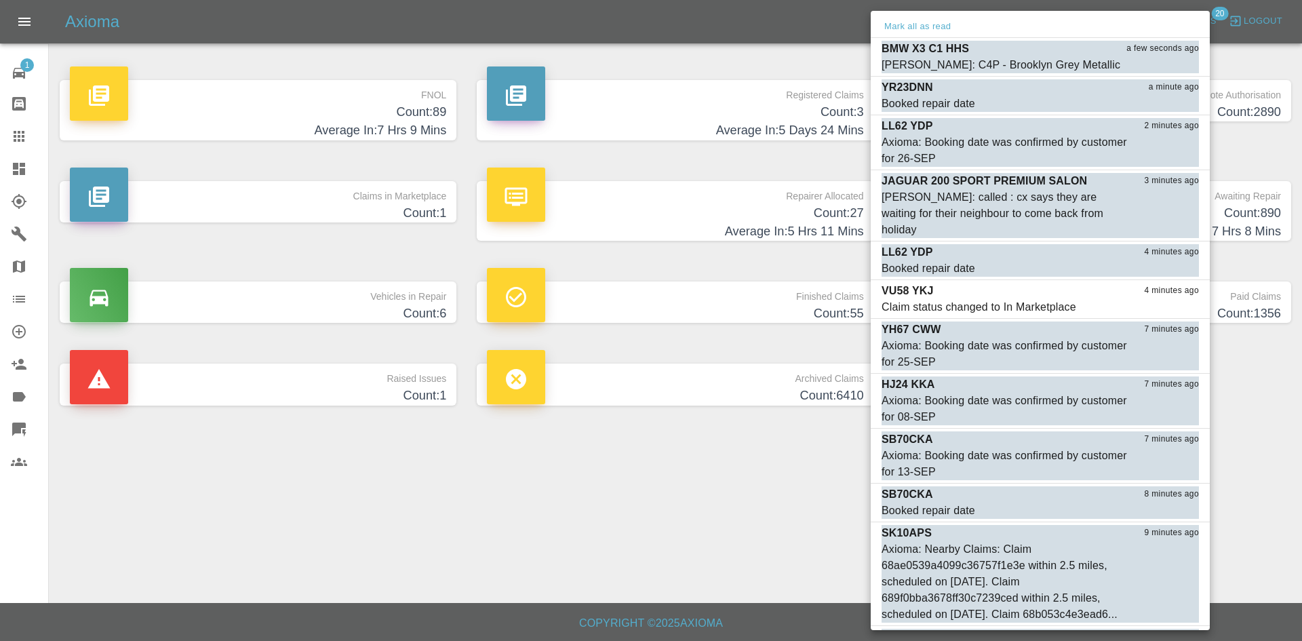
click at [753, 414] on div at bounding box center [651, 320] width 1302 height 641
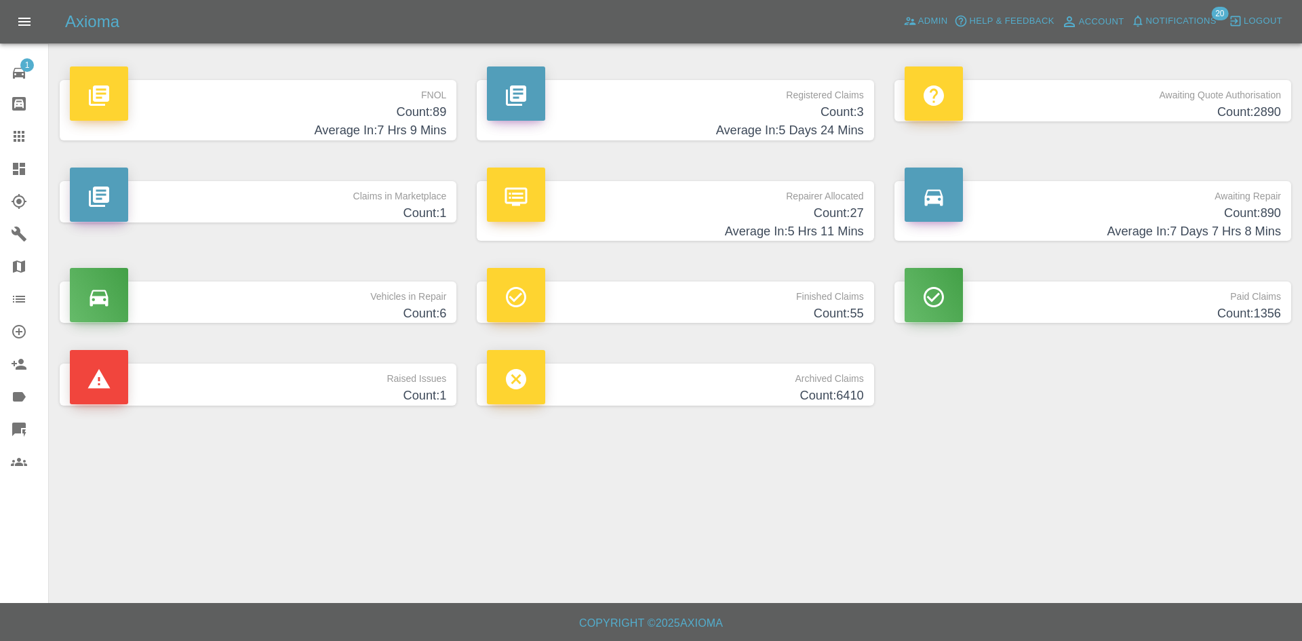
click at [933, 26] on div at bounding box center [651, 320] width 1302 height 641
click at [933, 20] on div at bounding box center [651, 320] width 1302 height 641
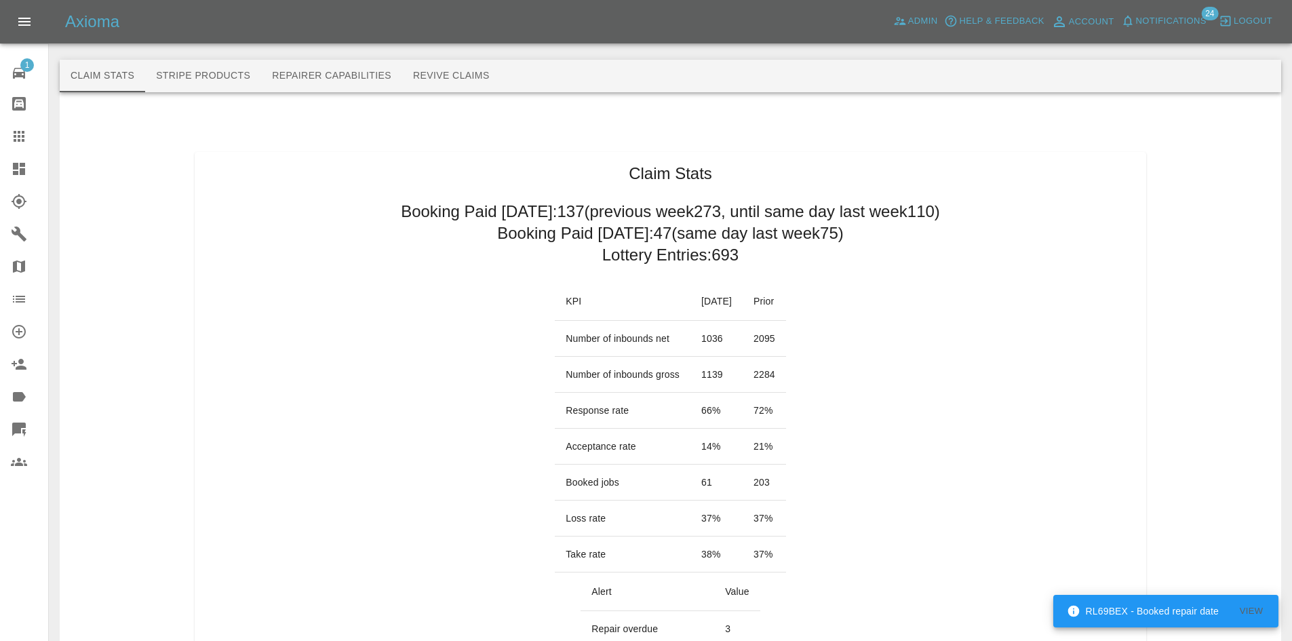
click at [24, 134] on icon at bounding box center [19, 136] width 11 height 11
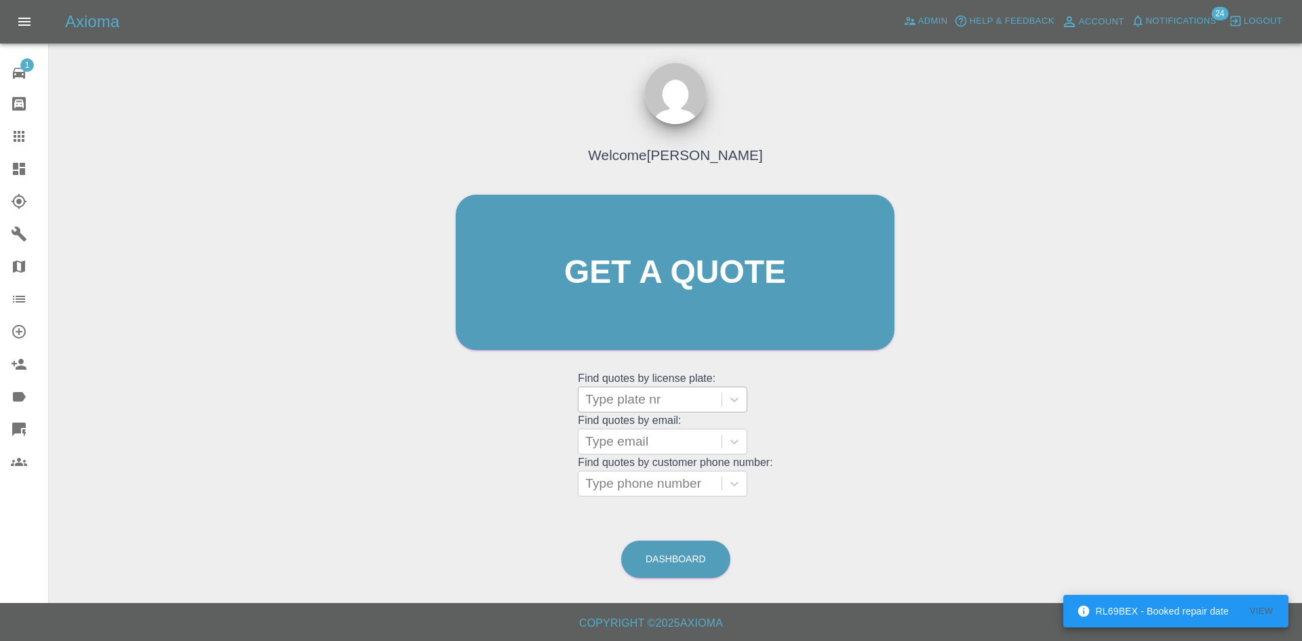
click at [635, 403] on div at bounding box center [650, 399] width 130 height 19
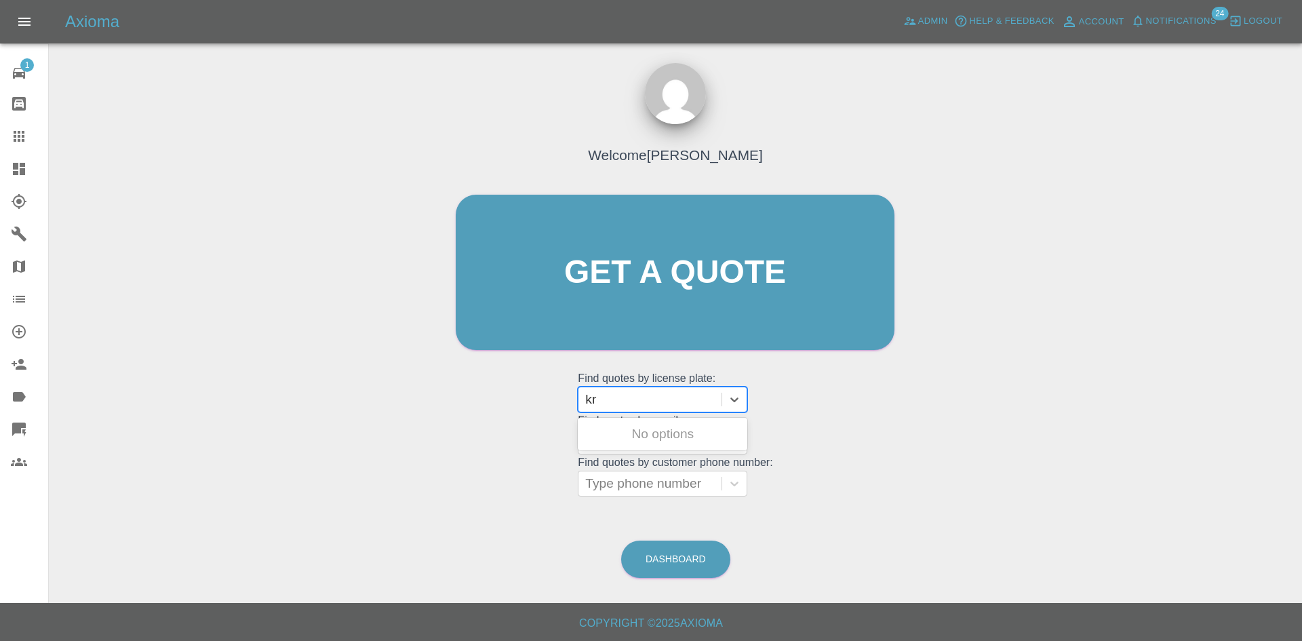
type input "k"
type input "yt71"
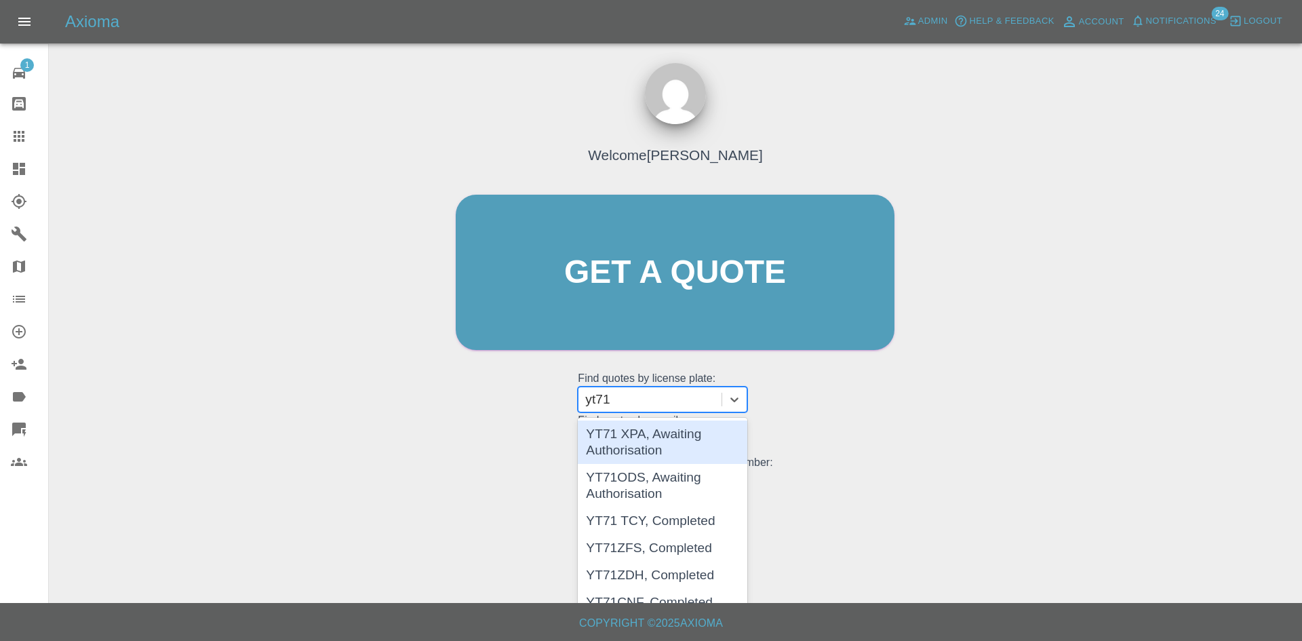
click at [623, 442] on div "YT71 XPA, Awaiting Authorisation" at bounding box center [663, 441] width 170 height 43
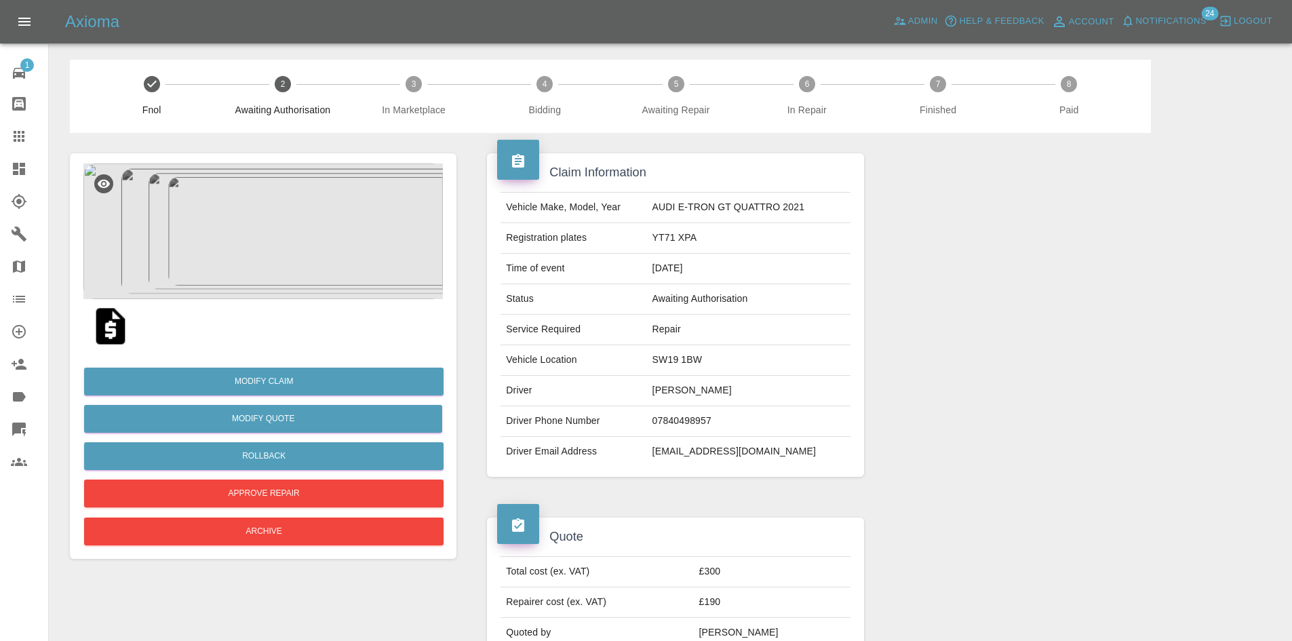
click at [293, 289] on img at bounding box center [262, 231] width 359 height 136
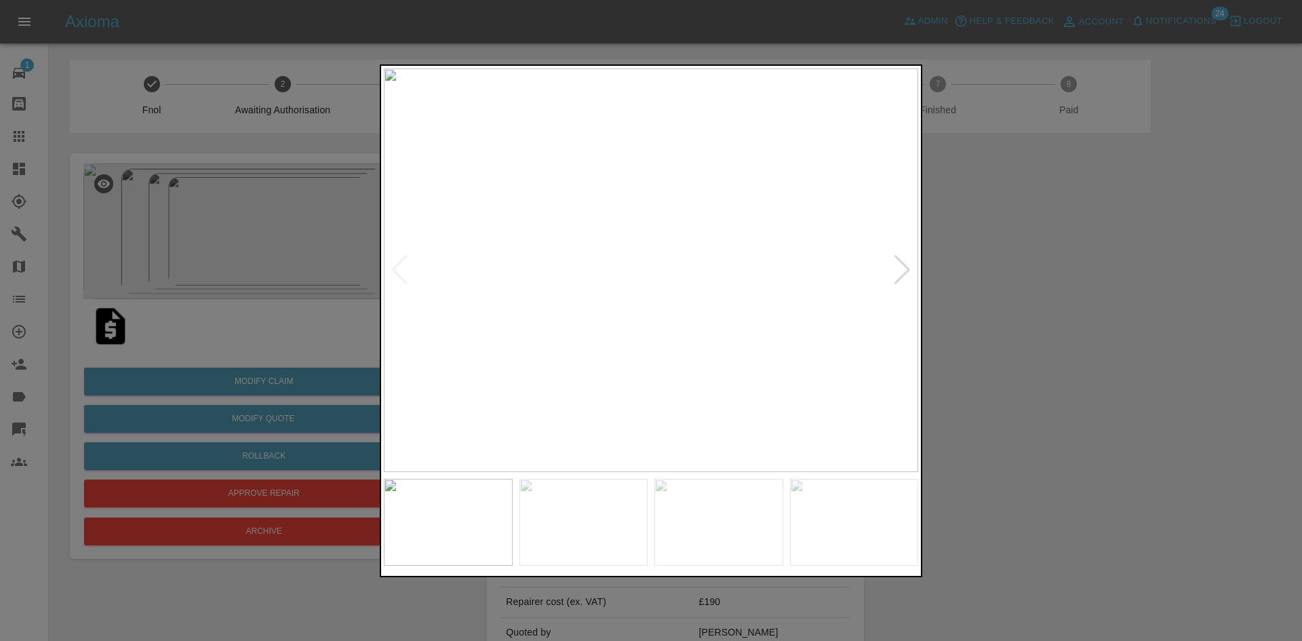
click at [894, 273] on div at bounding box center [902, 270] width 18 height 30
click at [894, 272] on div at bounding box center [902, 270] width 18 height 30
click at [910, 269] on div at bounding box center [902, 270] width 18 height 30
click at [910, 269] on img at bounding box center [651, 270] width 534 height 404
click at [1099, 282] on div at bounding box center [651, 320] width 1302 height 641
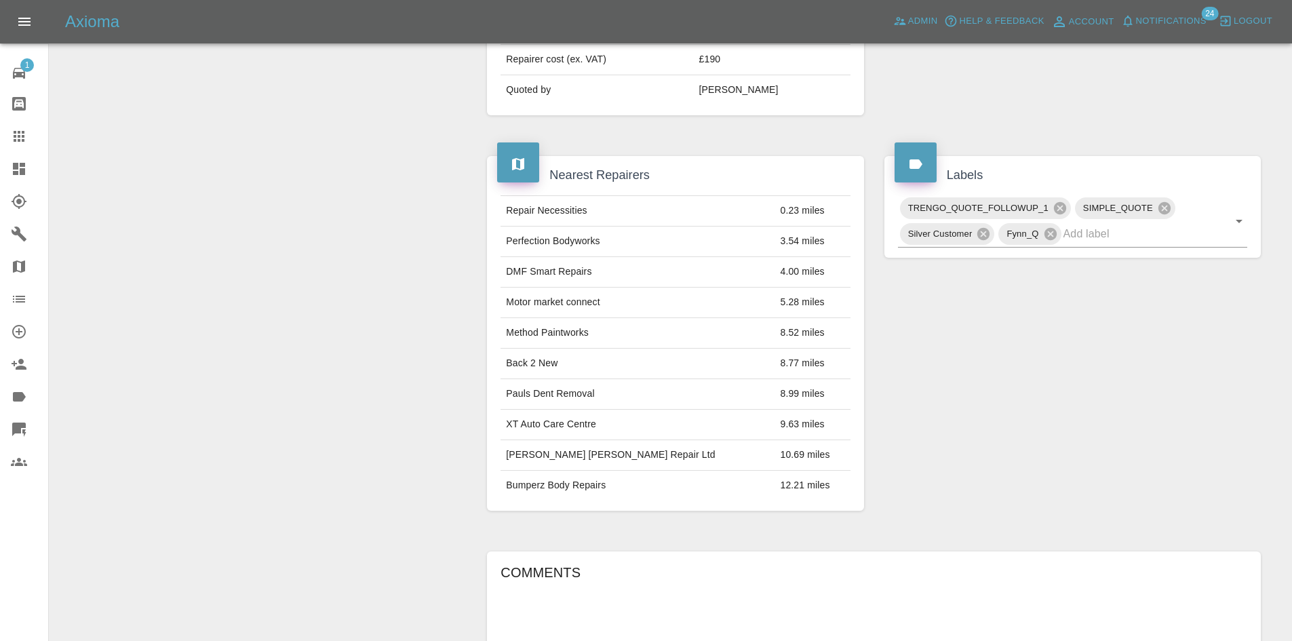
scroll to position [271, 0]
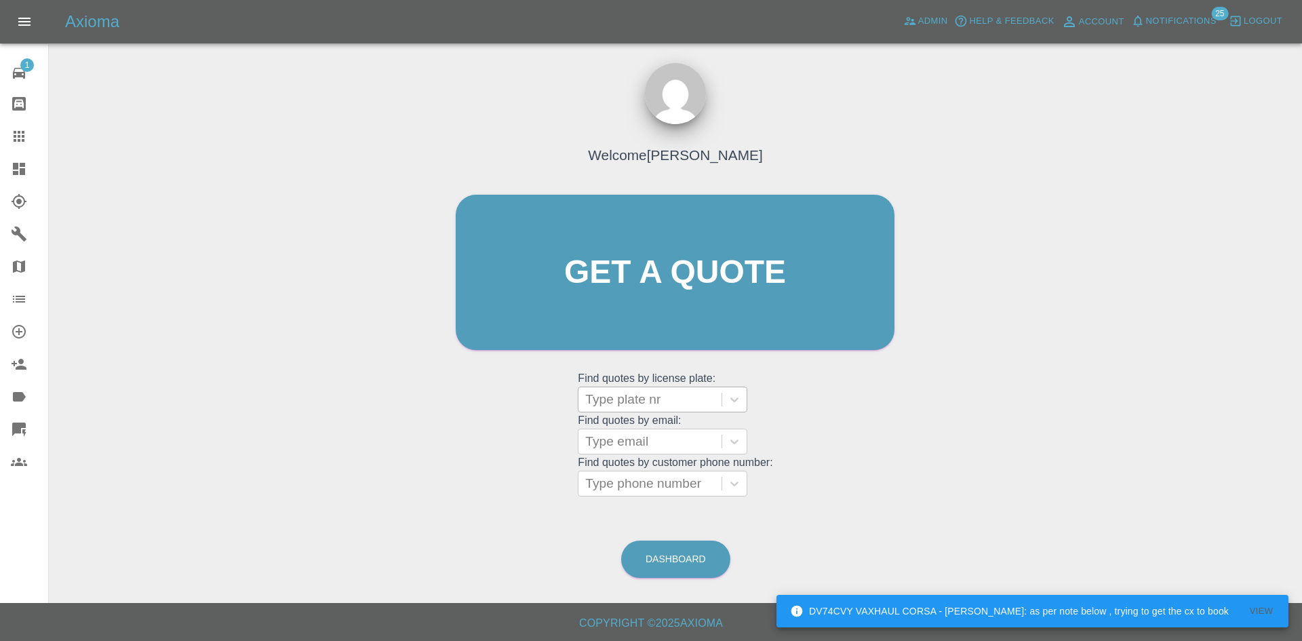
click at [618, 412] on div "Type plate nr" at bounding box center [663, 400] width 170 height 26
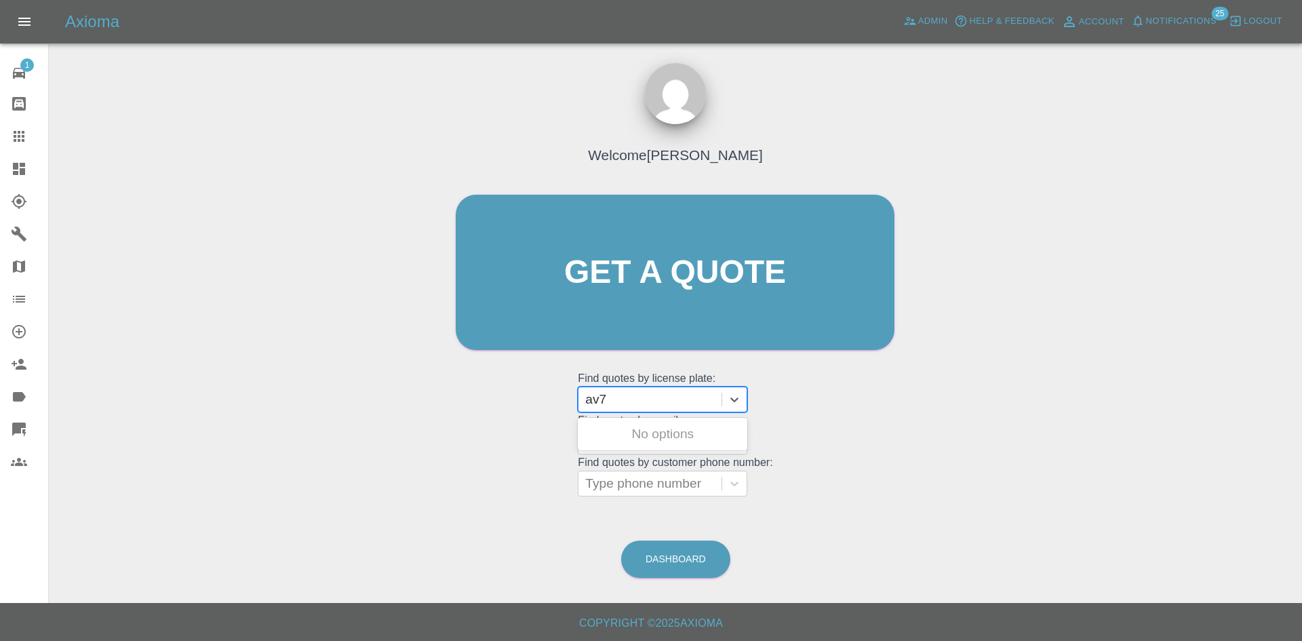
type input "av70"
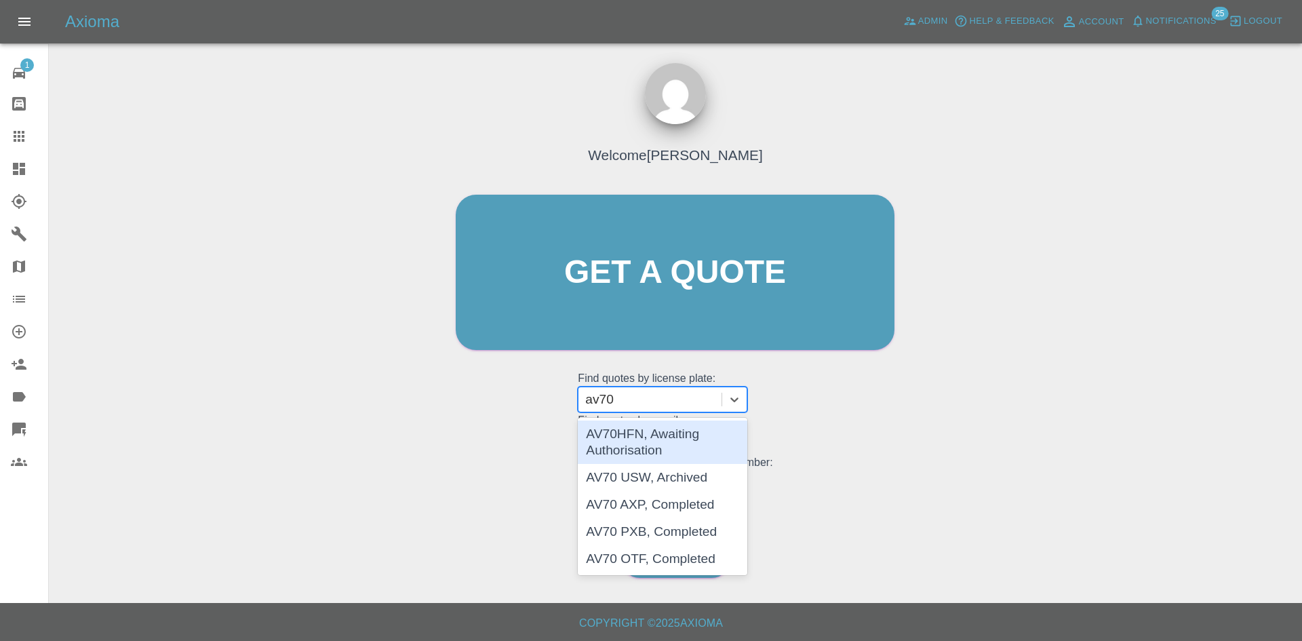
click at [649, 435] on div "AV70HFN, Awaiting Authorisation" at bounding box center [663, 441] width 170 height 43
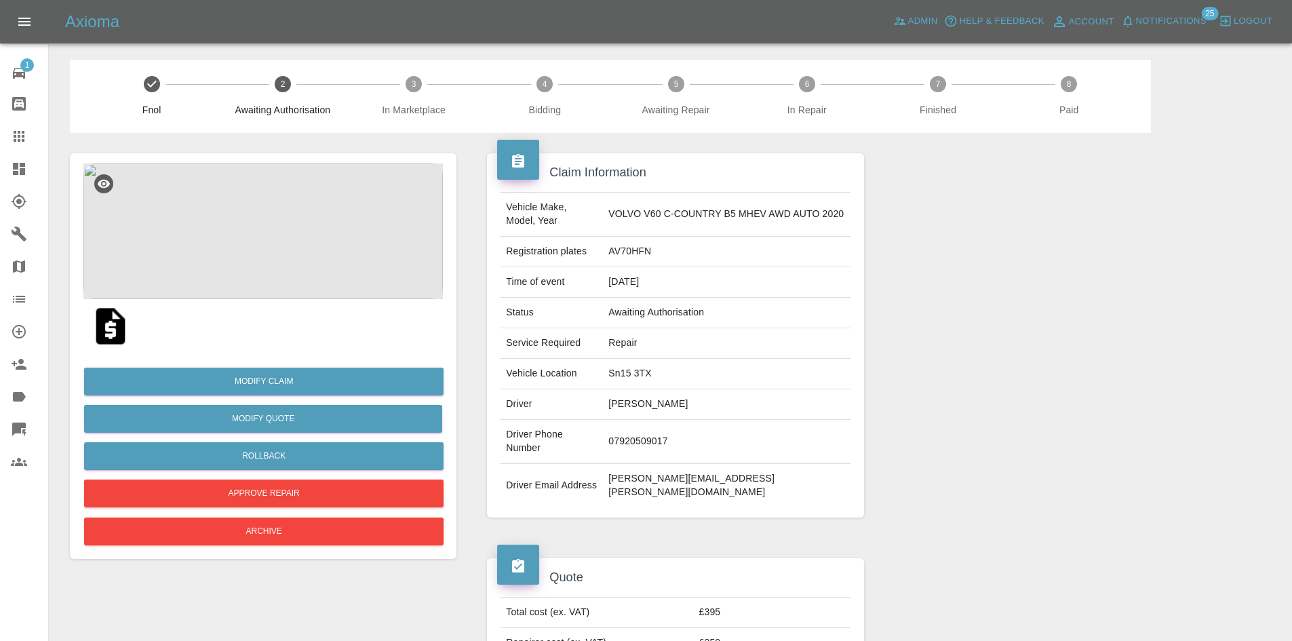
click at [302, 267] on img at bounding box center [262, 231] width 359 height 136
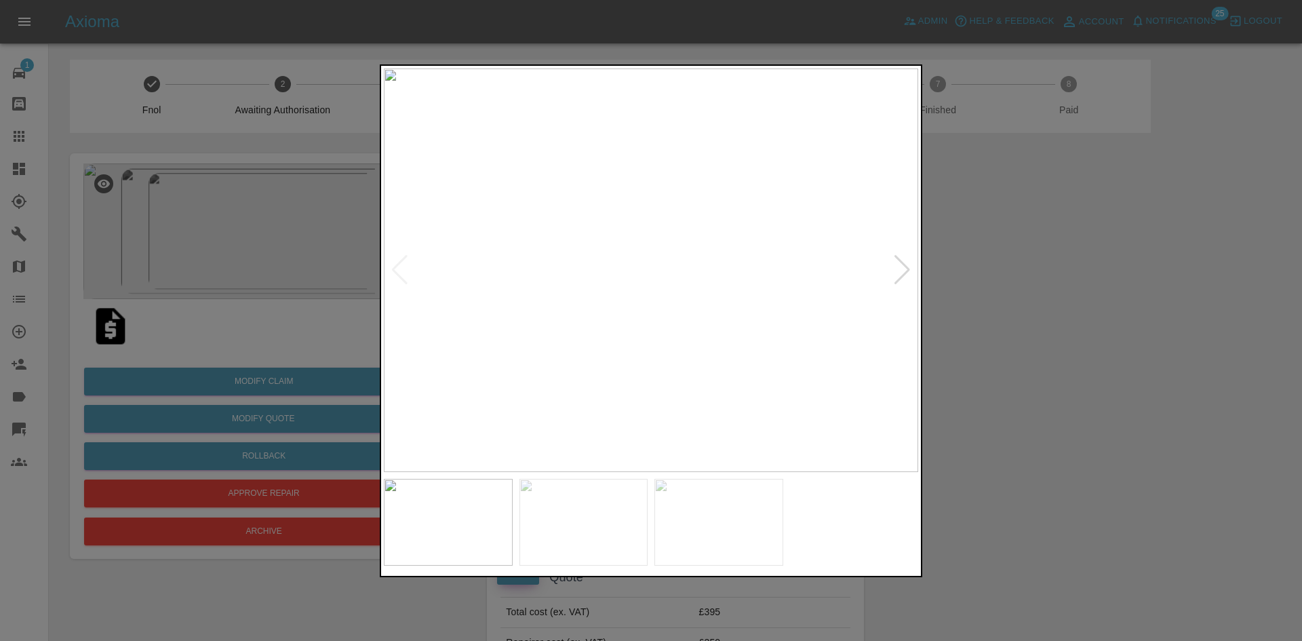
click at [901, 278] on div at bounding box center [902, 270] width 18 height 30
click at [1046, 311] on div at bounding box center [651, 320] width 1302 height 641
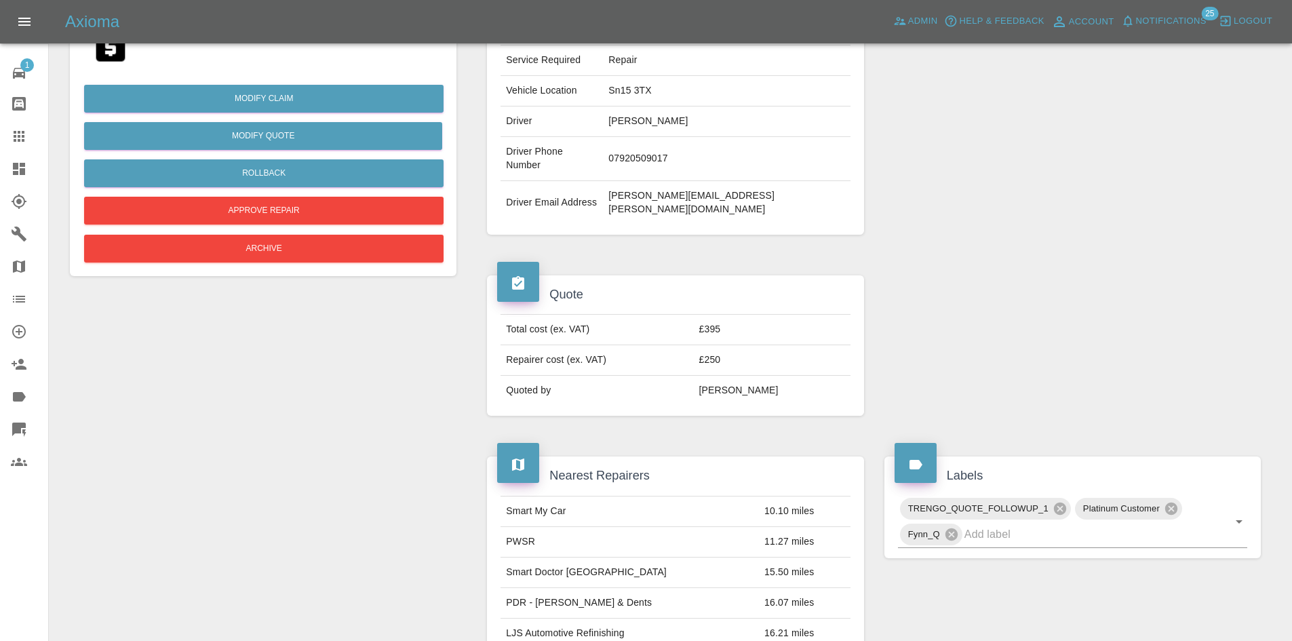
scroll to position [136, 0]
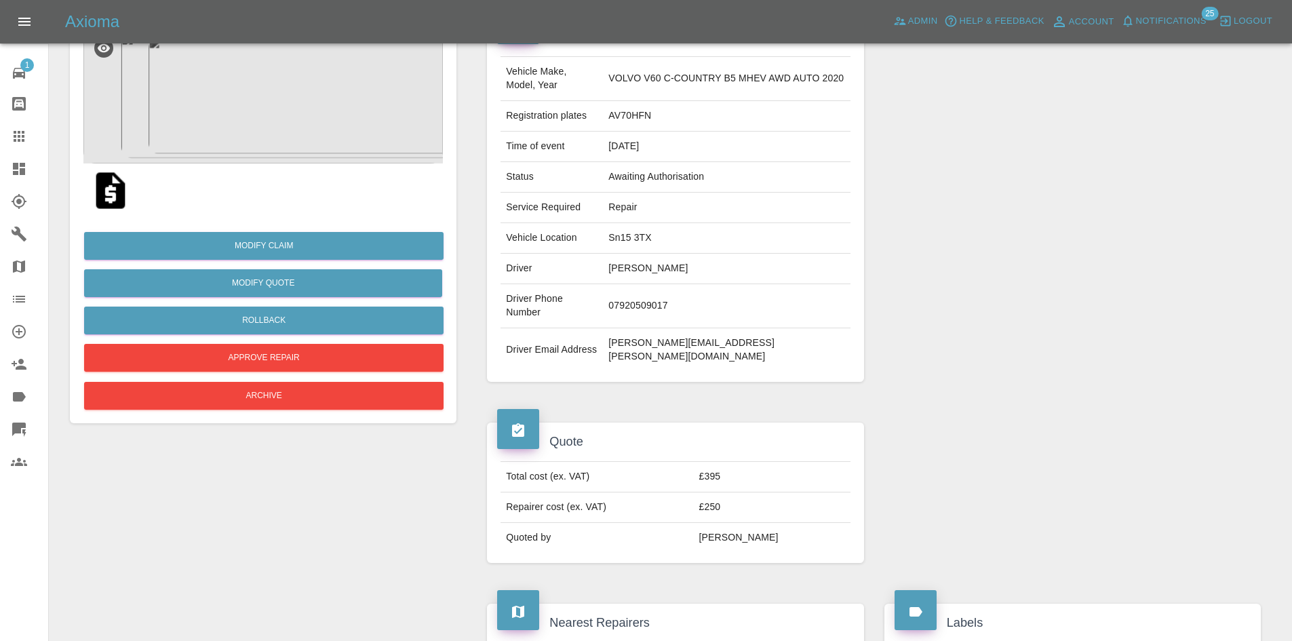
click at [1164, 21] on span "Notifications" at bounding box center [1171, 22] width 71 height 16
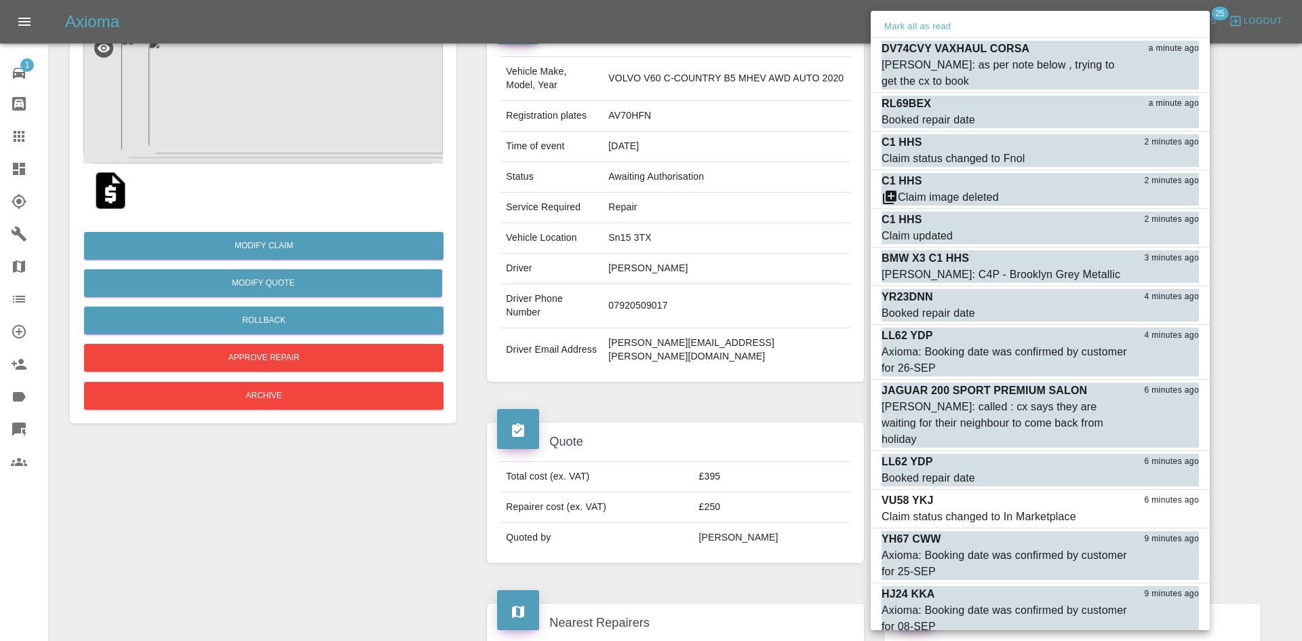
click at [1240, 179] on div at bounding box center [651, 320] width 1302 height 641
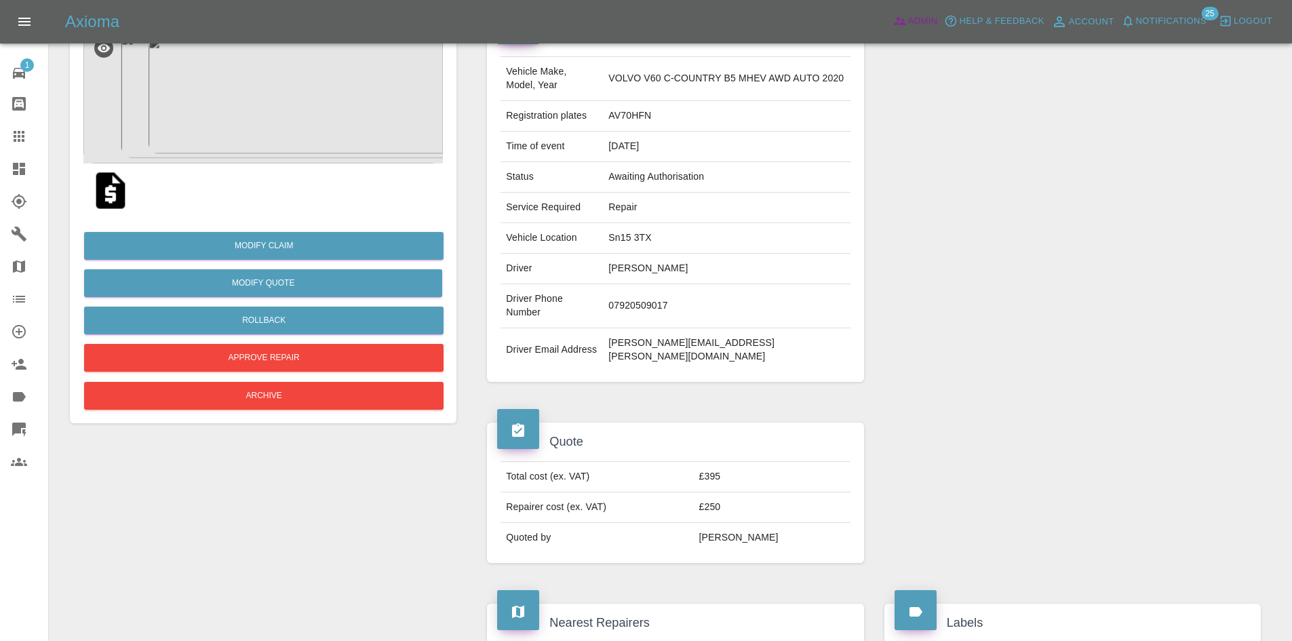
click at [902, 19] on icon at bounding box center [900, 21] width 14 height 14
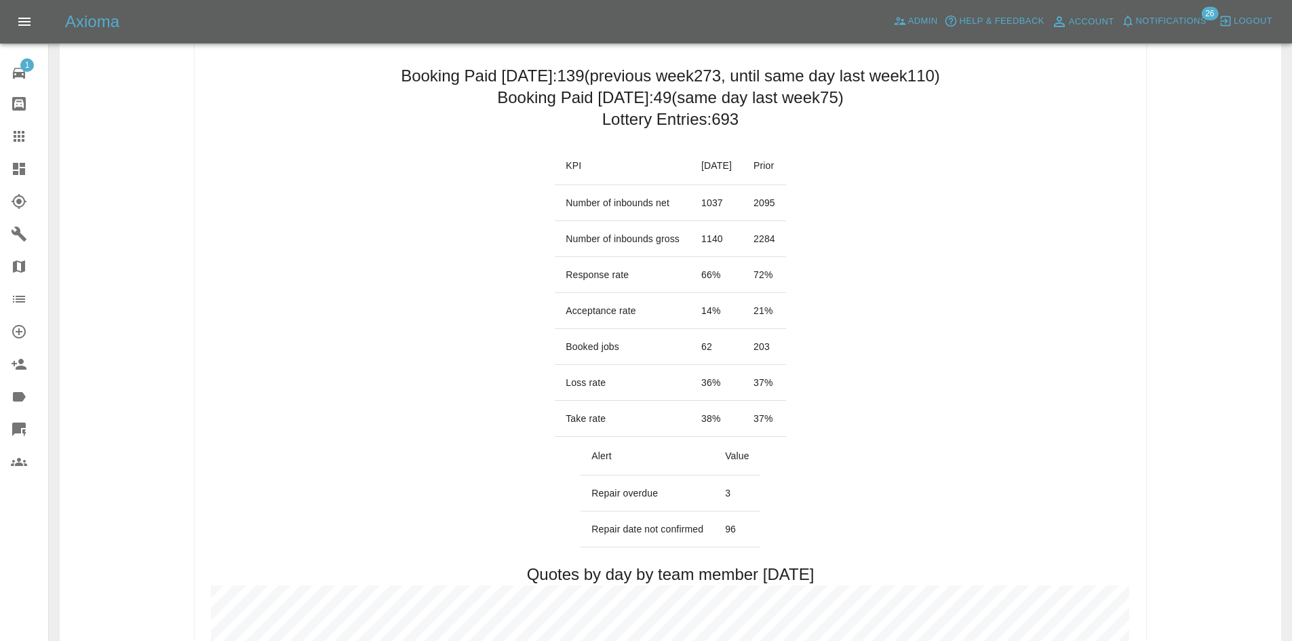
click at [1166, 16] on span "Notifications" at bounding box center [1171, 22] width 71 height 16
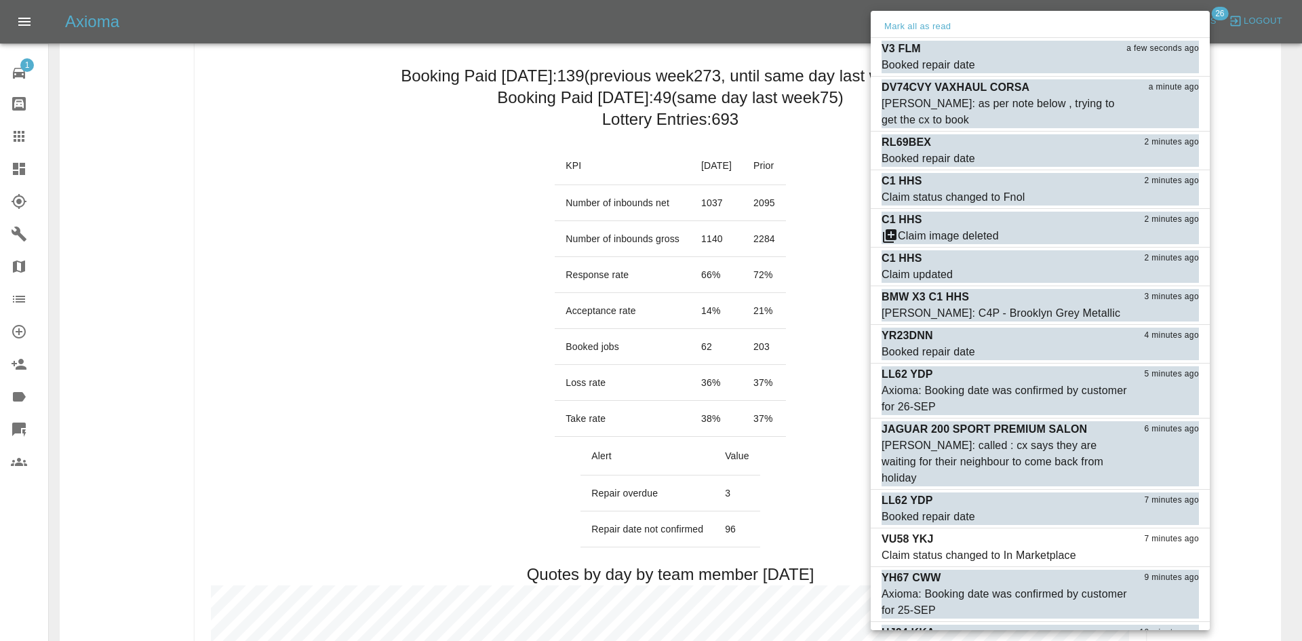
click at [454, 89] on div at bounding box center [651, 320] width 1302 height 641
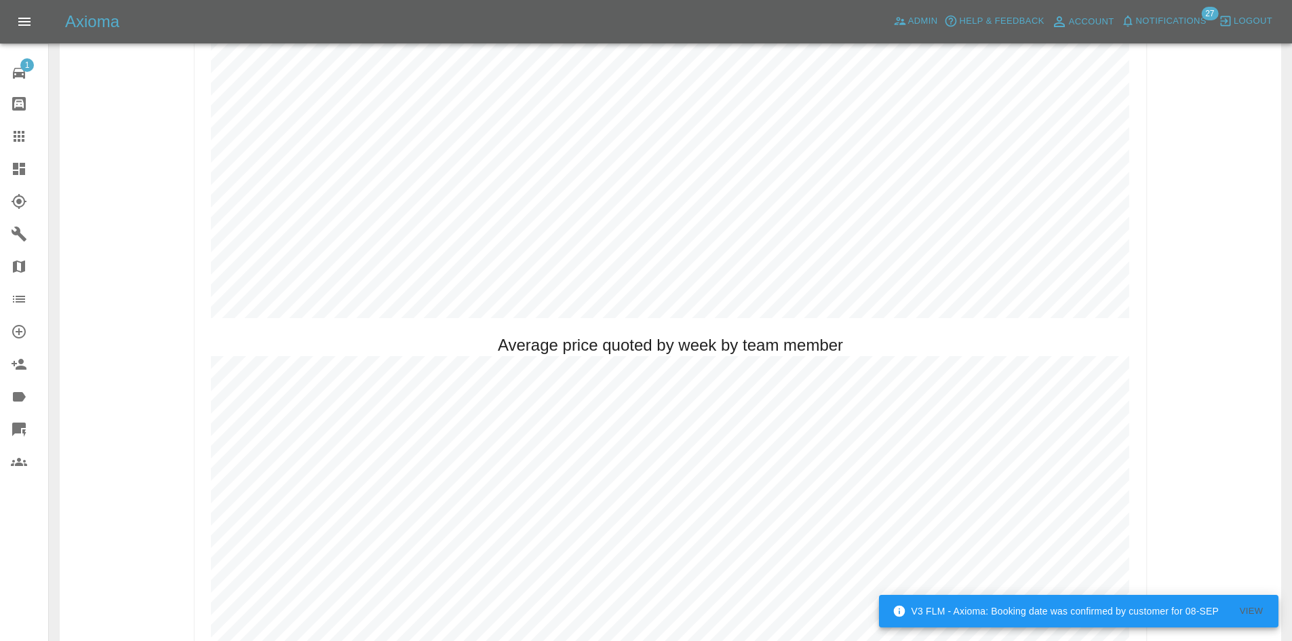
scroll to position [857, 0]
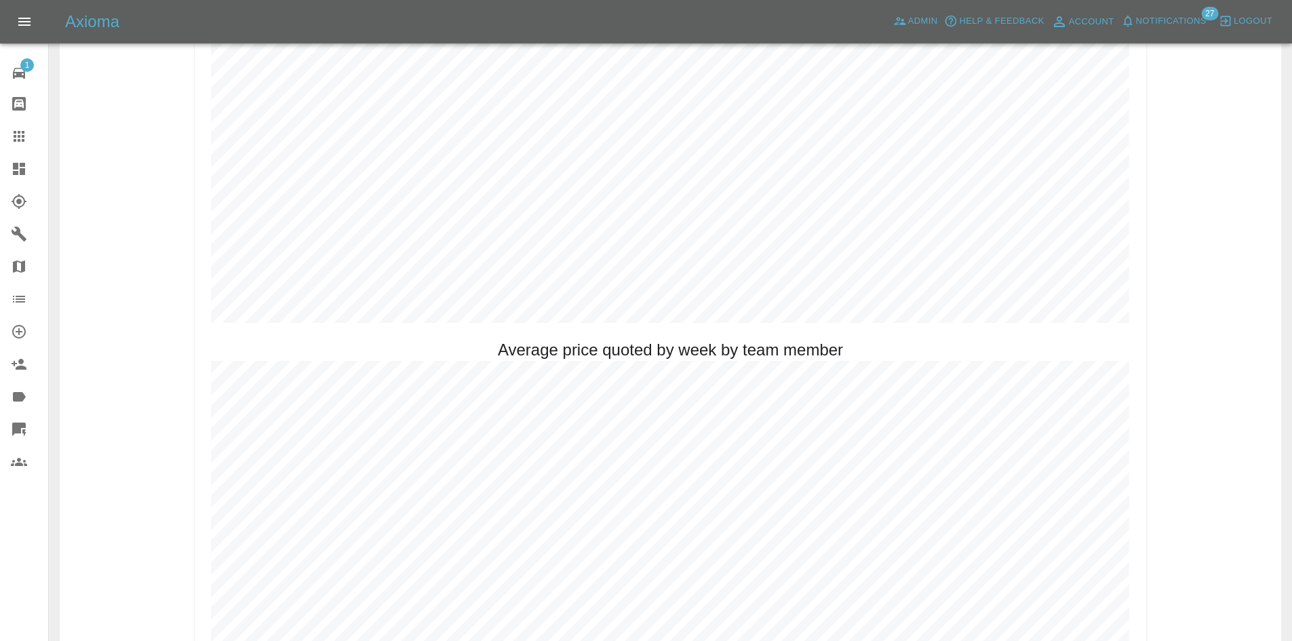
click at [11, 161] on icon at bounding box center [19, 169] width 16 height 16
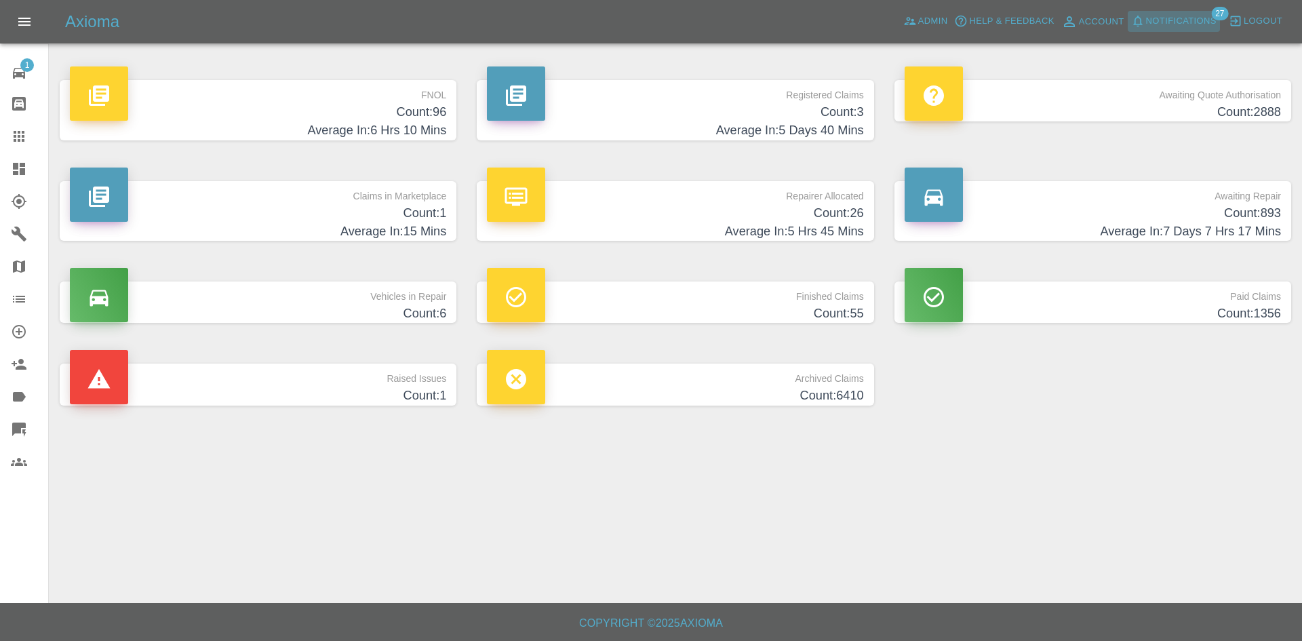
click at [1183, 14] on span "Notifications" at bounding box center [1181, 22] width 71 height 16
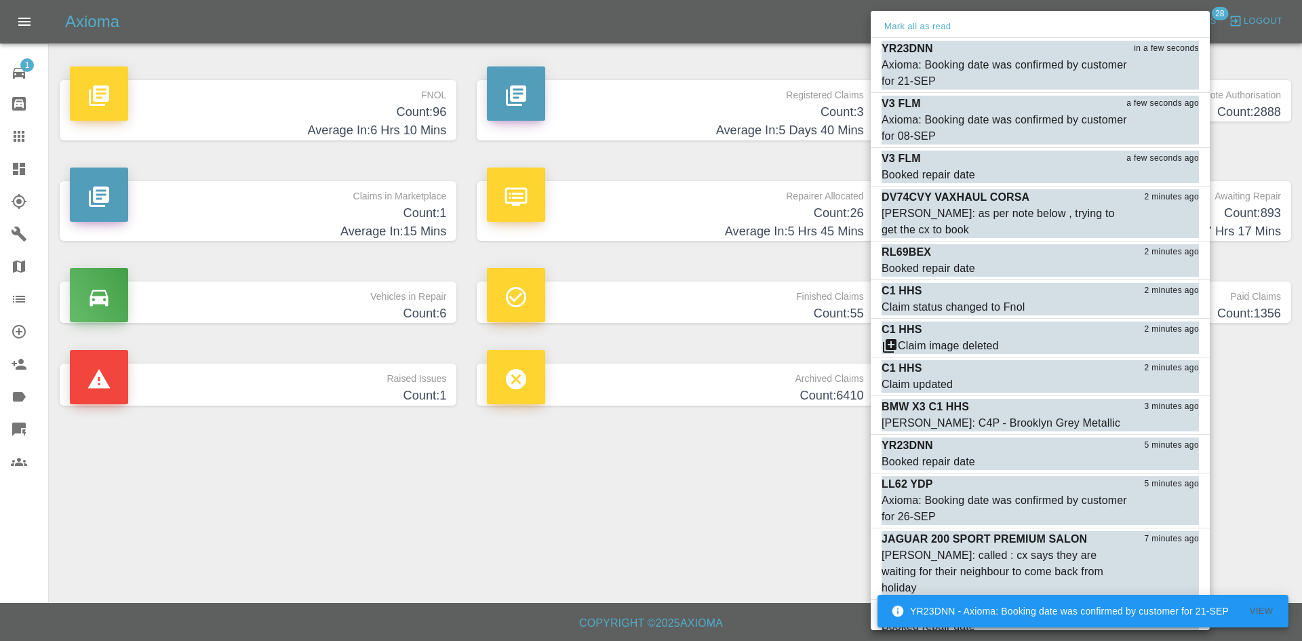
click at [420, 490] on div at bounding box center [651, 320] width 1302 height 641
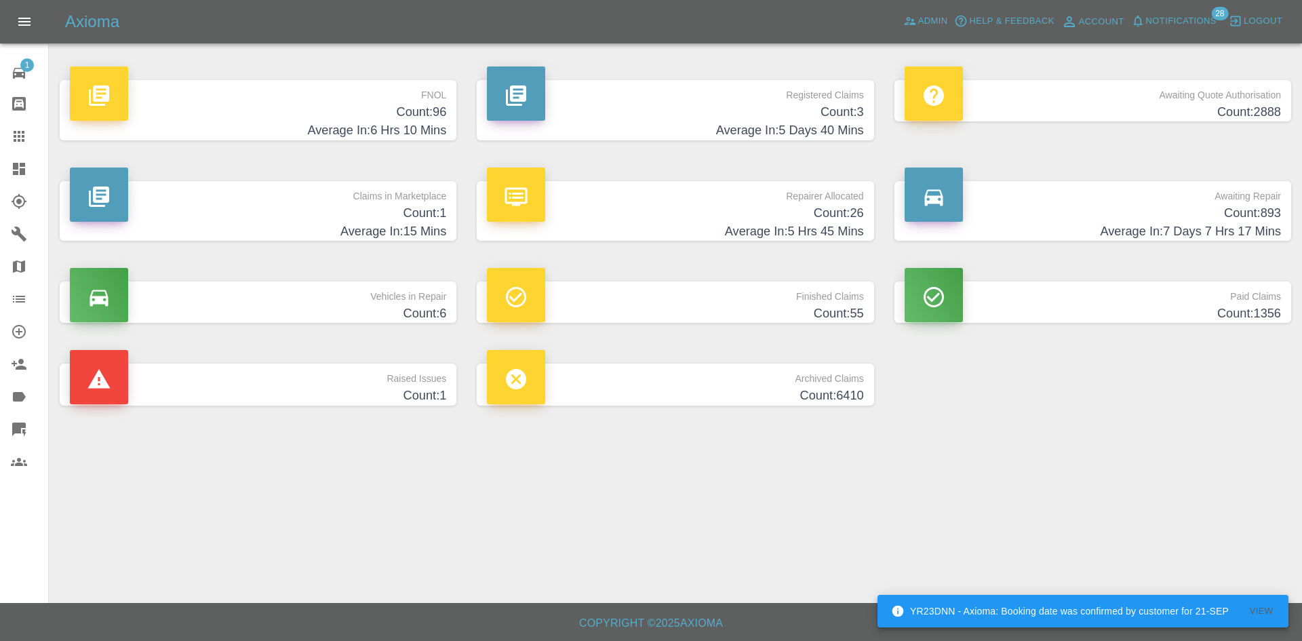
click at [16, 155] on link "Dashboard" at bounding box center [24, 169] width 48 height 33
click at [311, 111] on h4 "Count: 96" at bounding box center [258, 112] width 376 height 18
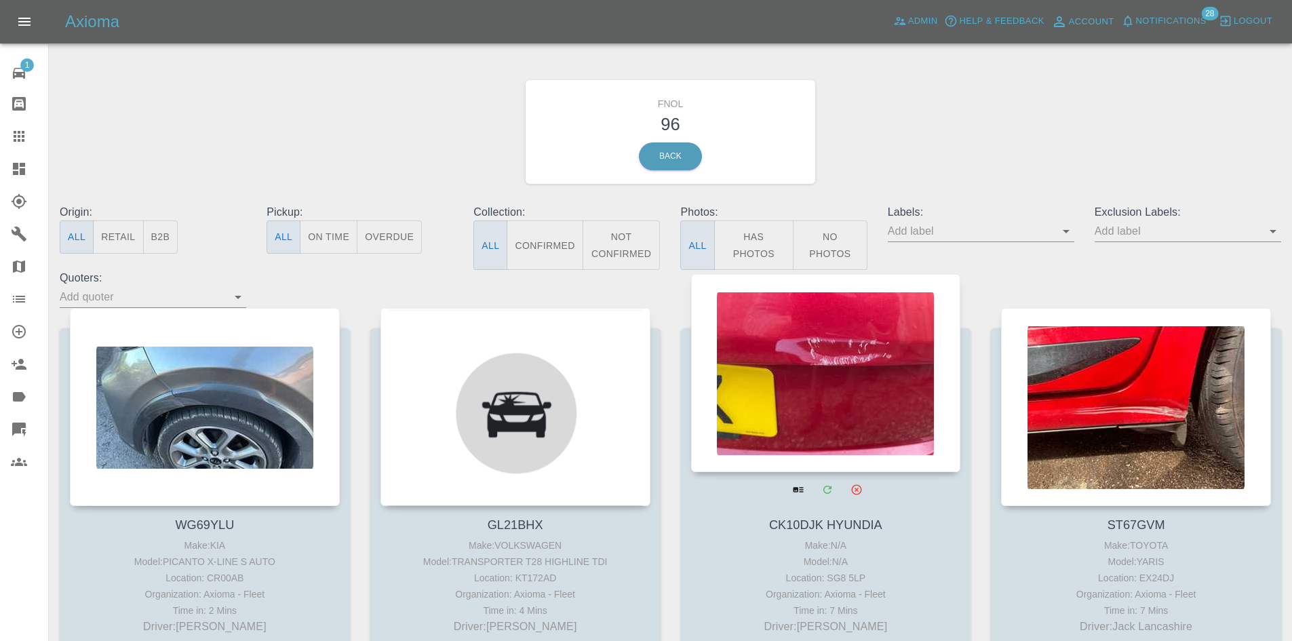
click at [794, 335] on div at bounding box center [826, 373] width 270 height 198
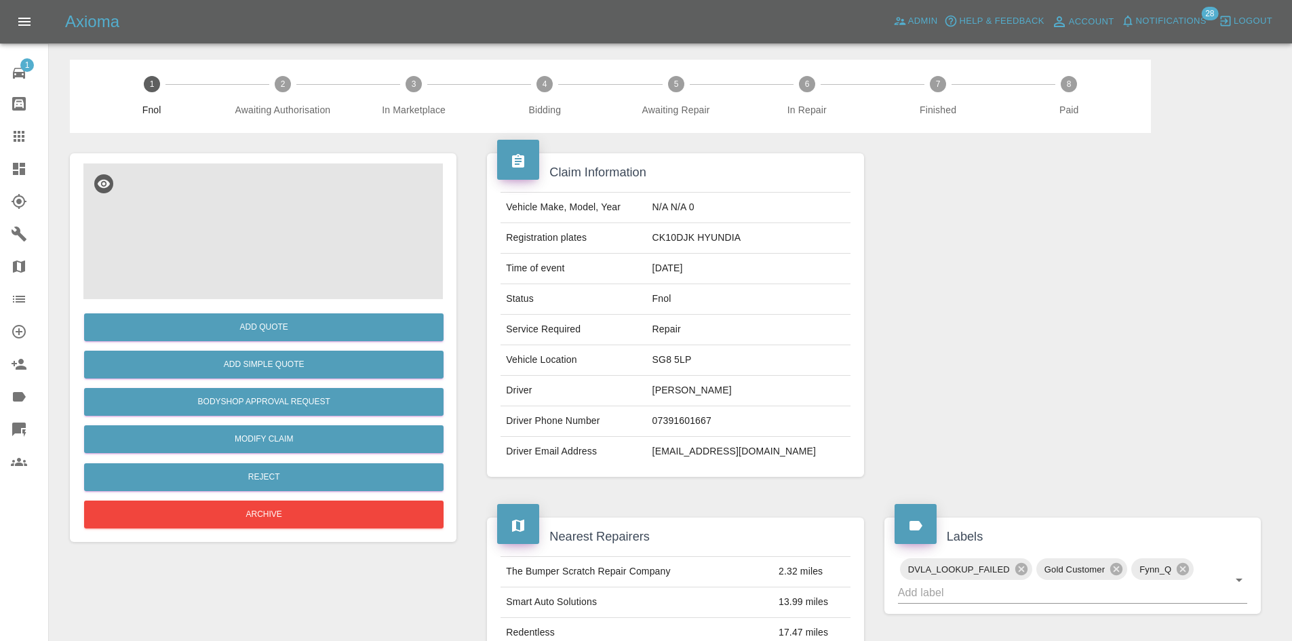
click at [319, 239] on img at bounding box center [262, 231] width 359 height 136
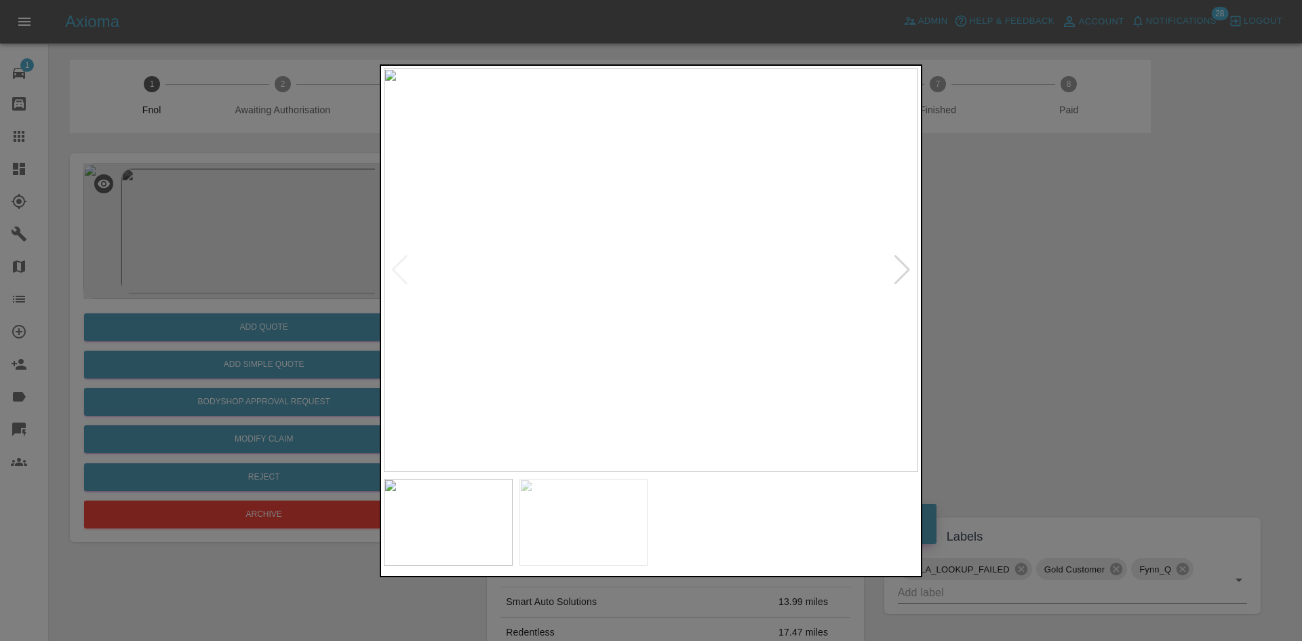
drag, startPoint x: 920, startPoint y: 290, endPoint x: 903, endPoint y: 269, distance: 27.4
click at [916, 283] on div at bounding box center [651, 320] width 543 height 513
click at [903, 269] on div at bounding box center [902, 270] width 18 height 30
click at [1151, 252] on div at bounding box center [651, 320] width 1302 height 641
